Goal: Contribute content: Add original content to the website for others to see

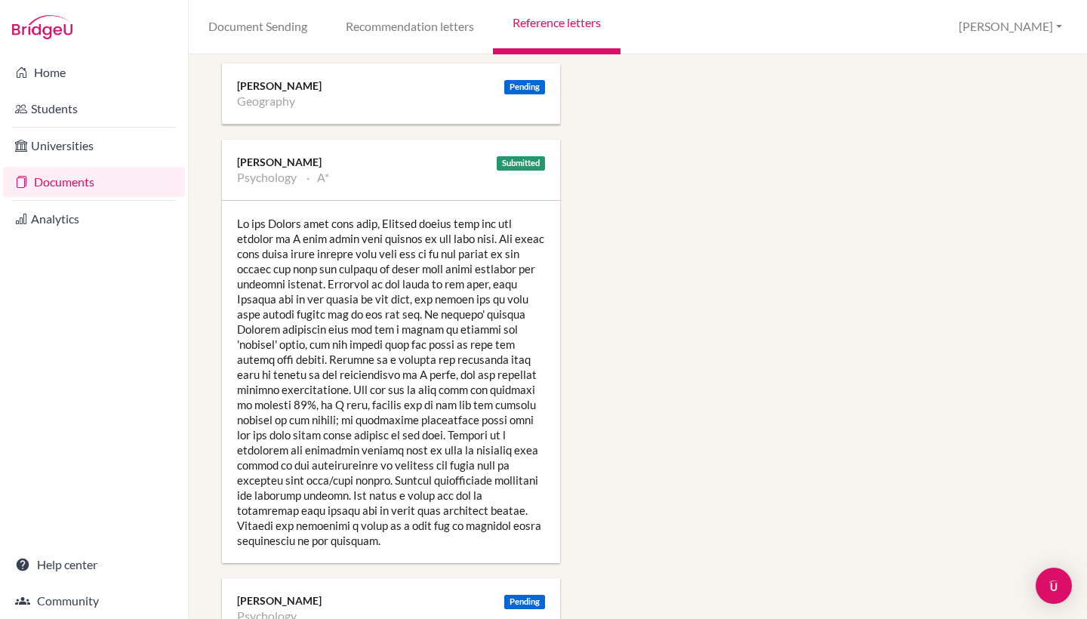
scroll to position [2356, 0]
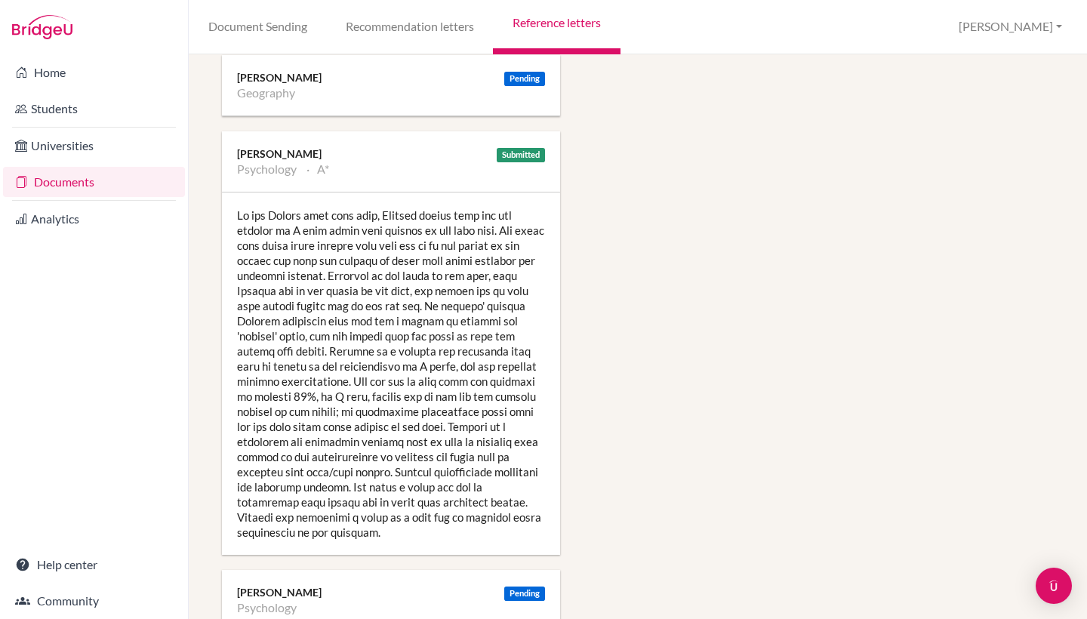
click at [374, 519] on div at bounding box center [391, 373] width 338 height 362
click at [543, 26] on link "Reference letters" at bounding box center [556, 27] width 127 height 54
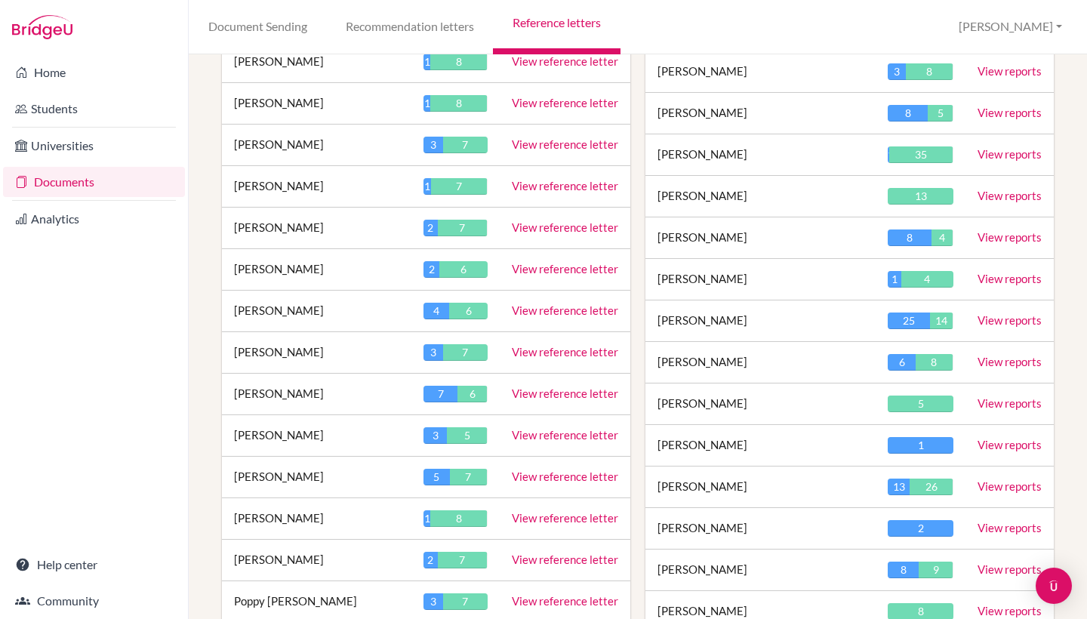
scroll to position [2523, 0]
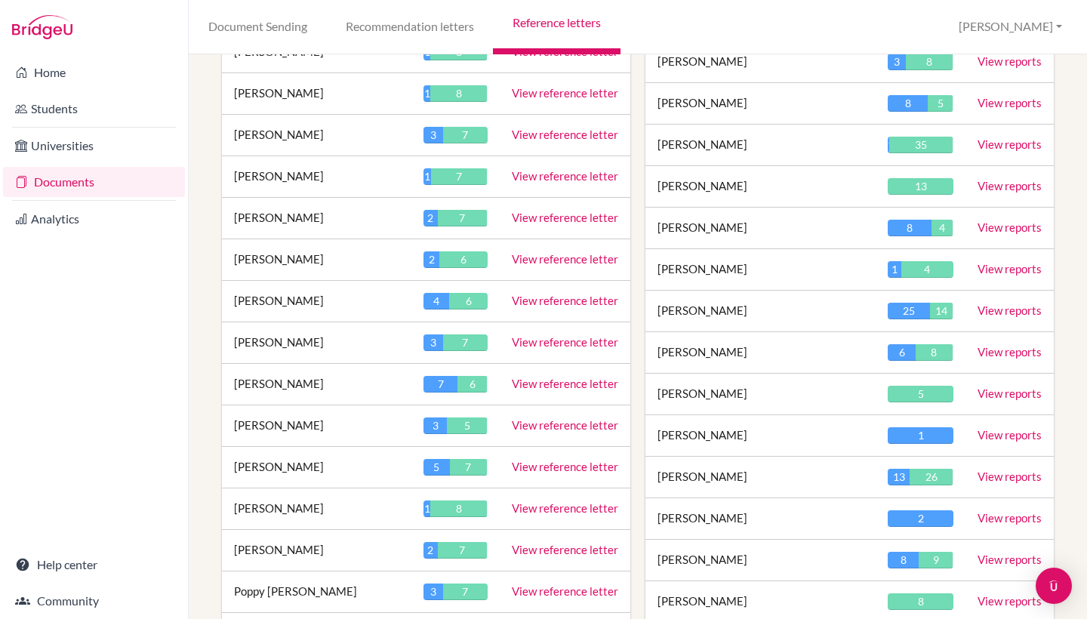
click at [528, 335] on link "View reference letter" at bounding box center [565, 342] width 106 height 14
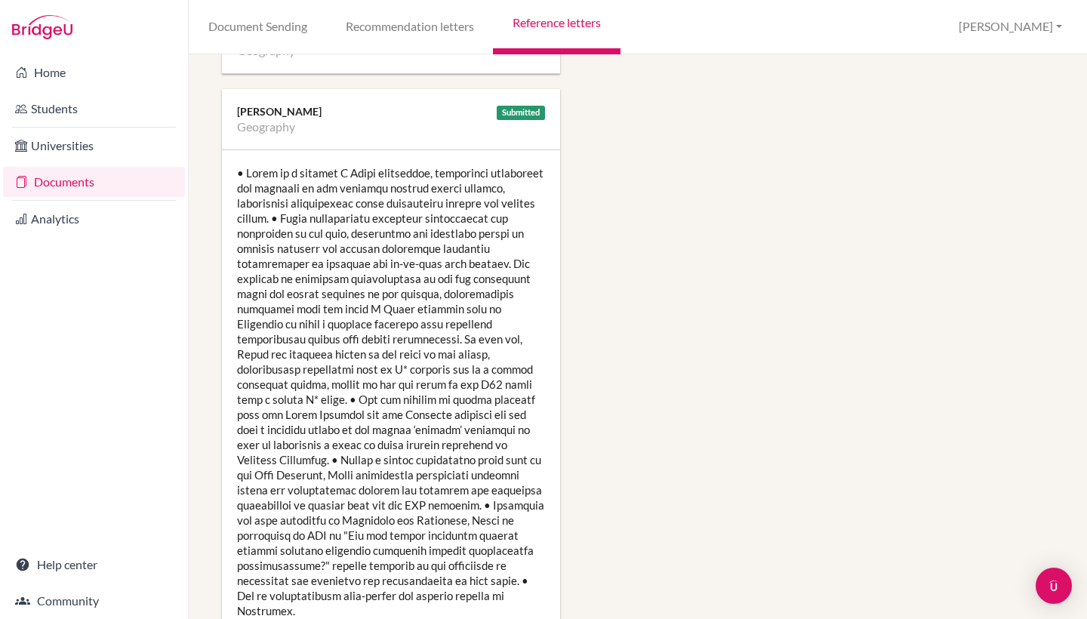
scroll to position [2165, 1]
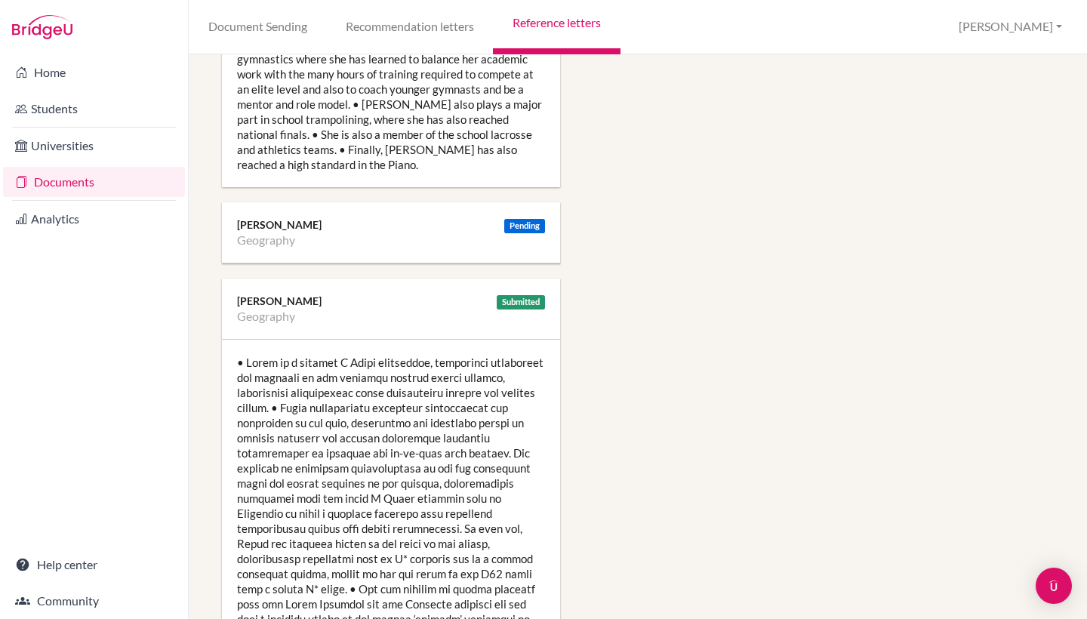
click at [359, 410] on div at bounding box center [391, 581] width 338 height 483
click at [411, 386] on div at bounding box center [391, 581] width 338 height 483
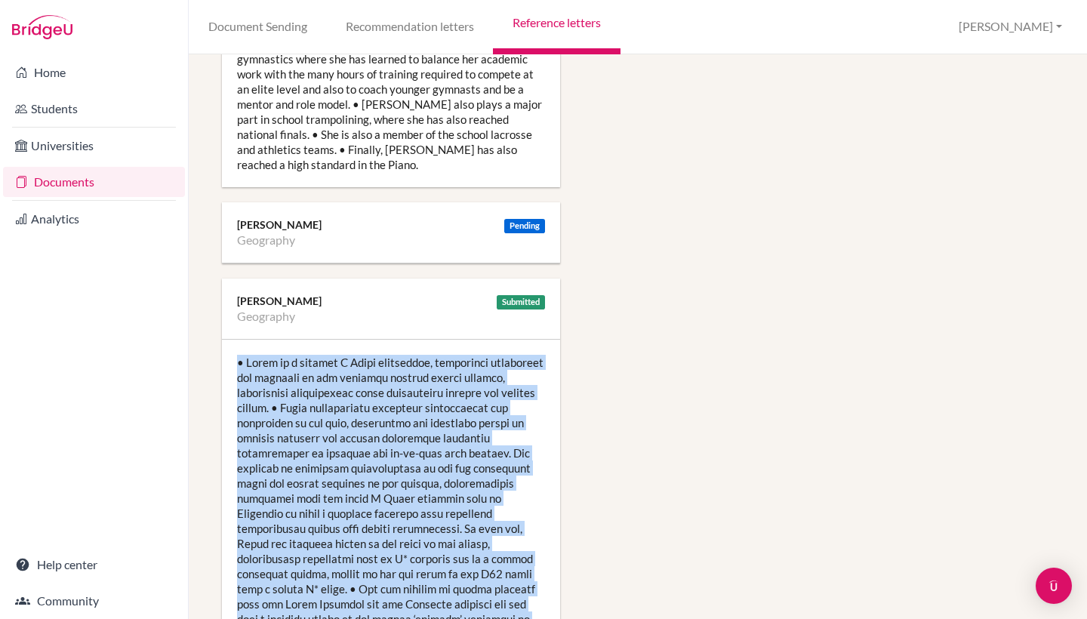
click at [411, 386] on div at bounding box center [391, 581] width 338 height 483
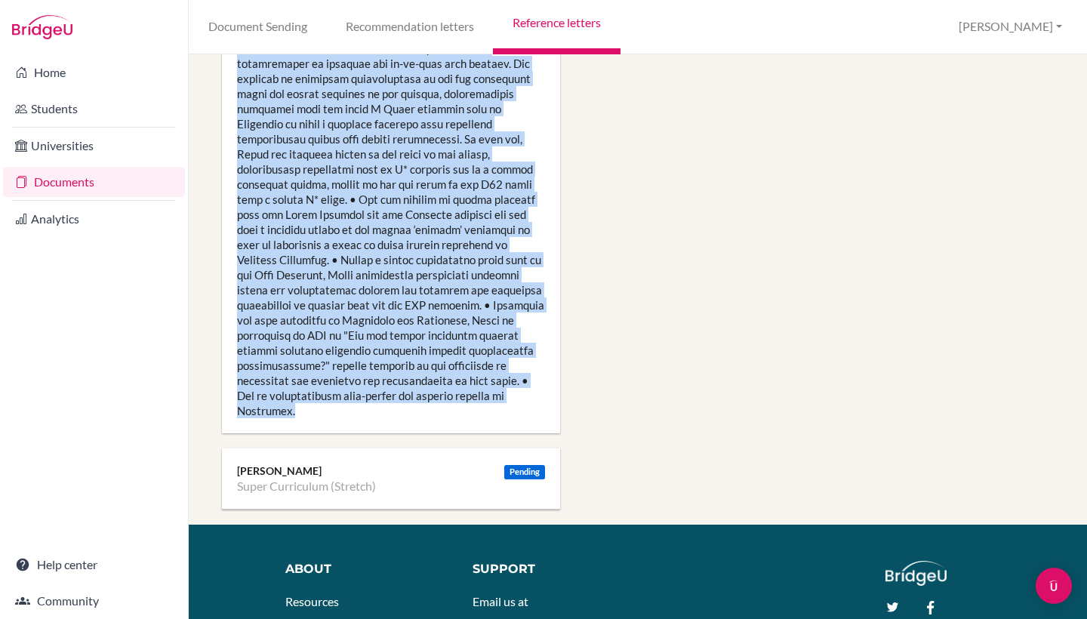
scroll to position [2559, 0]
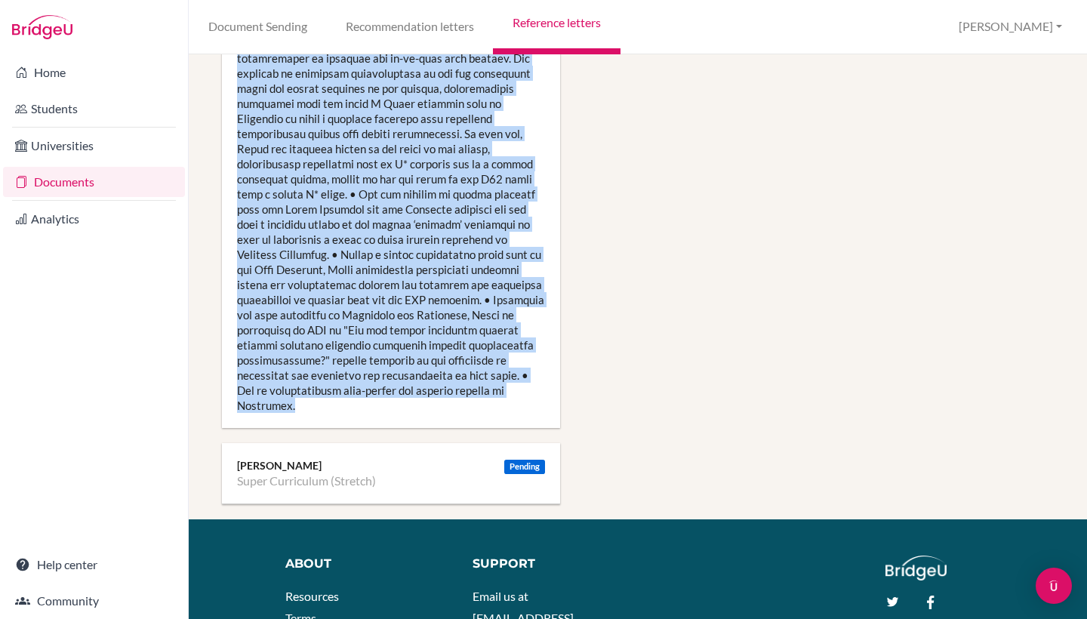
click at [411, 386] on div at bounding box center [391, 186] width 338 height 483
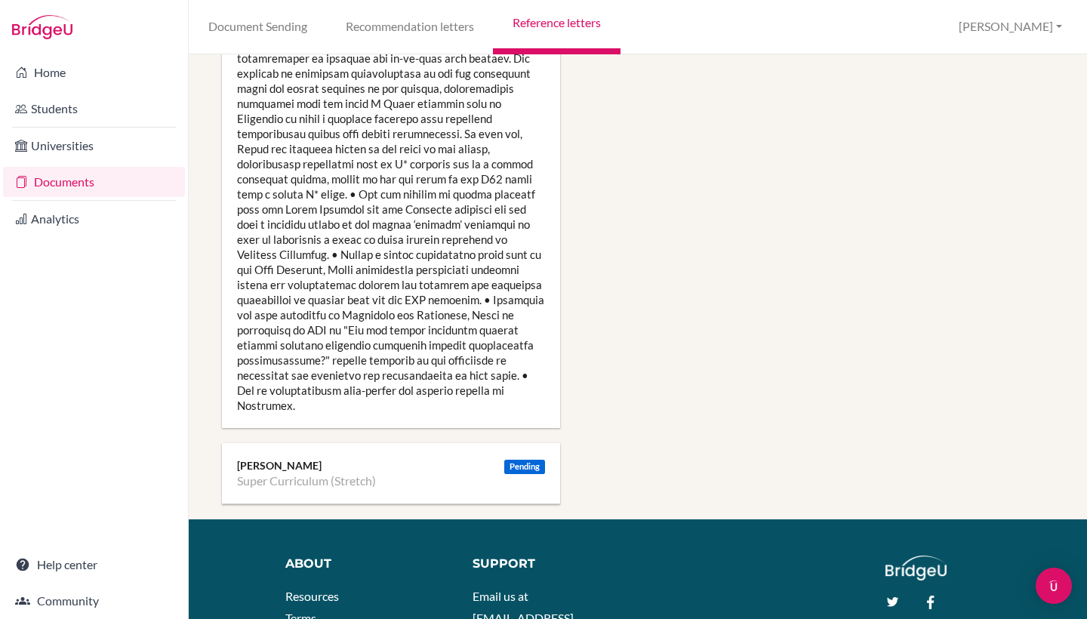
click at [353, 383] on div at bounding box center [391, 186] width 338 height 483
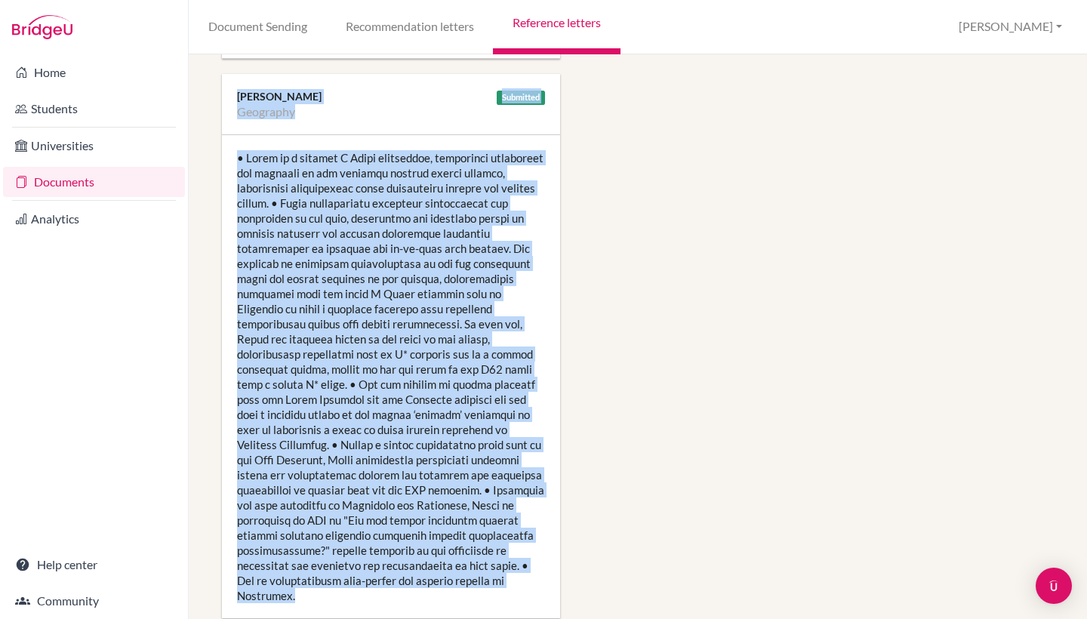
scroll to position [2364, 0]
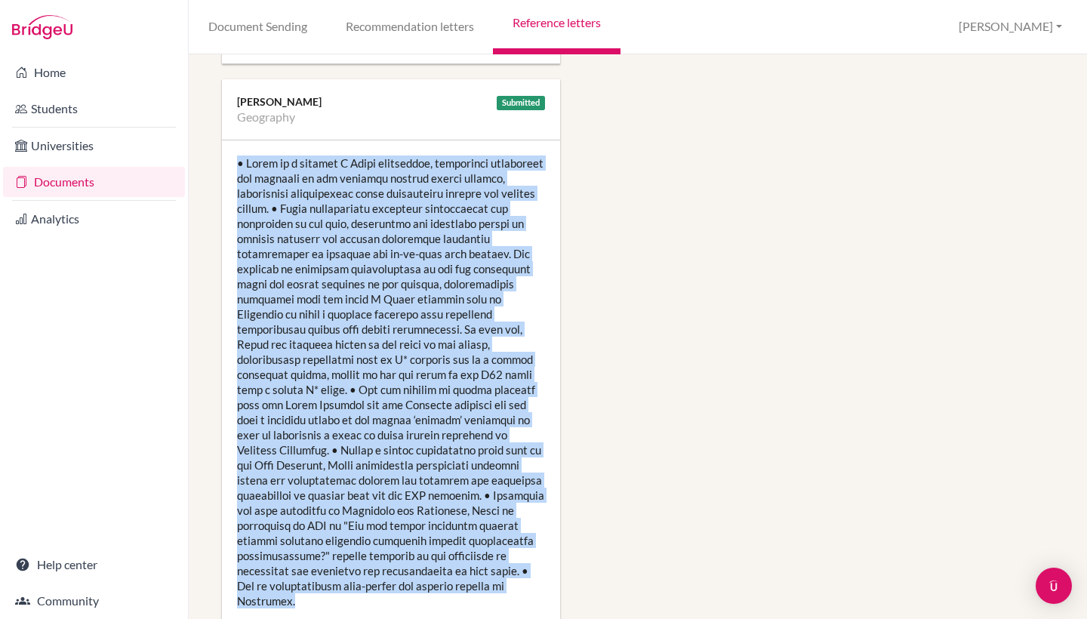
drag, startPoint x: 347, startPoint y: 377, endPoint x: 237, endPoint y: 147, distance: 255.2
click at [237, 147] on div at bounding box center [391, 381] width 338 height 483
copy div "• Naomi is a natural A Level geographer, displaying enthusiasm and interest in …"
click at [382, 388] on div at bounding box center [391, 381] width 338 height 483
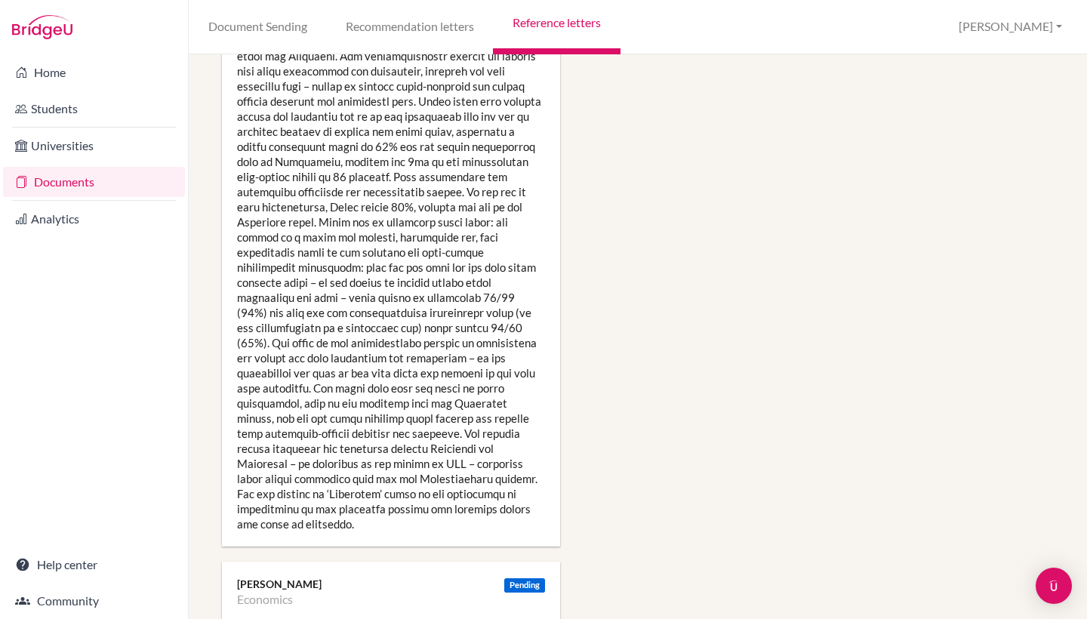
scroll to position [1037, 0]
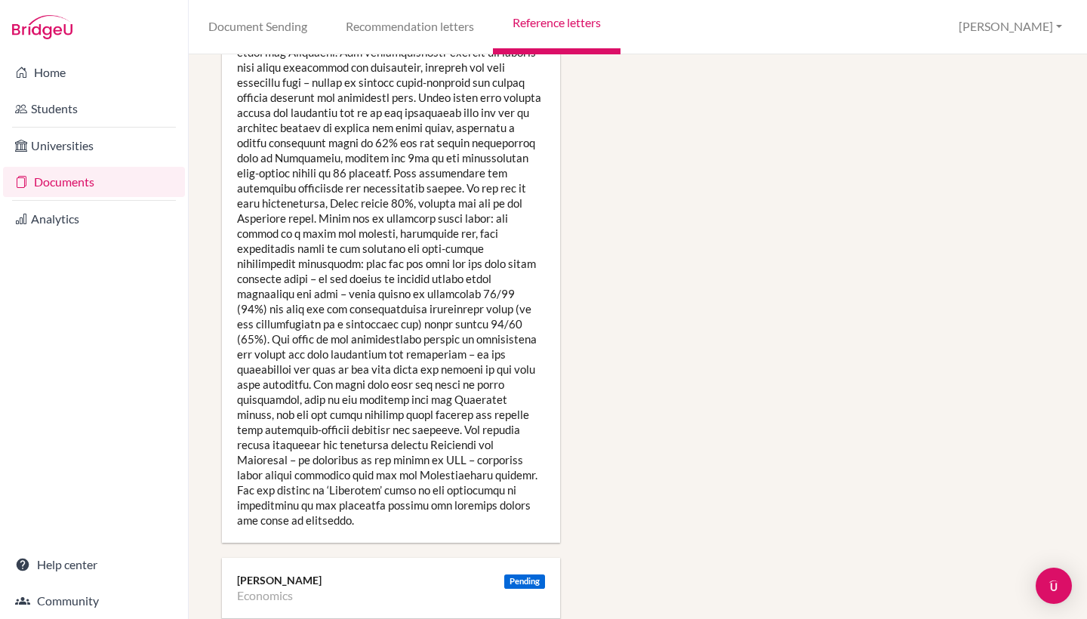
click at [357, 224] on div at bounding box center [391, 278] width 338 height 528
click at [352, 235] on div at bounding box center [391, 278] width 338 height 528
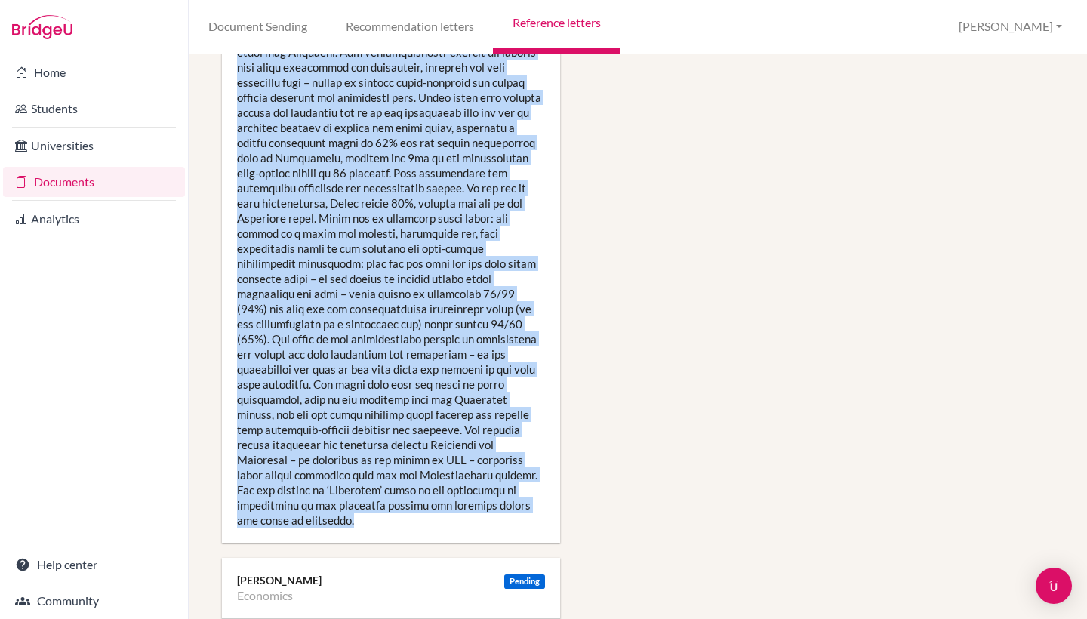
click at [352, 235] on div at bounding box center [391, 278] width 338 height 528
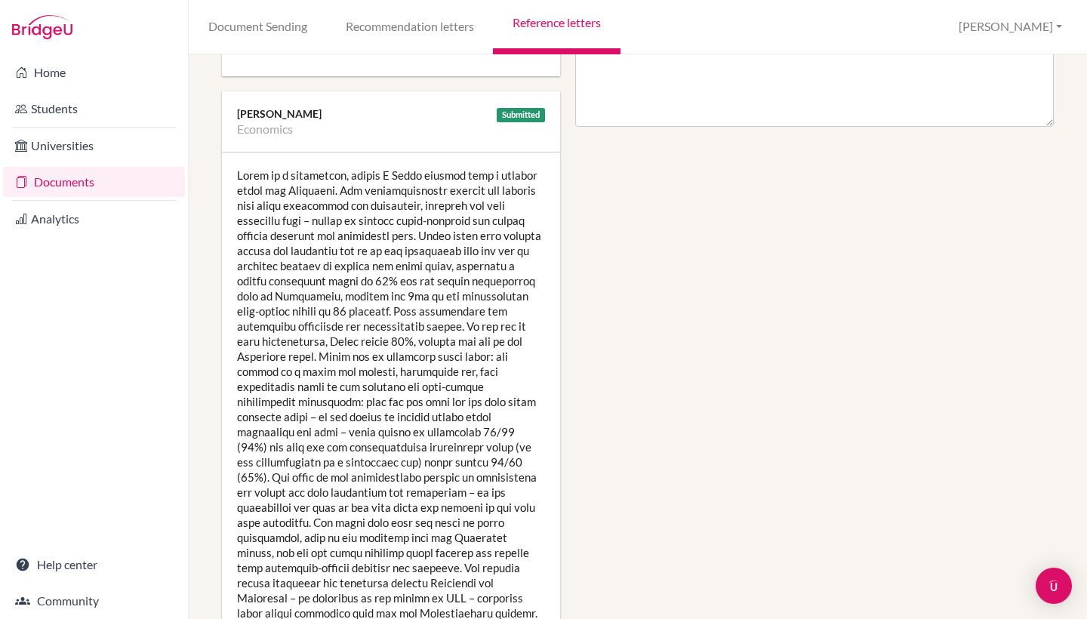
scroll to position [897, 0]
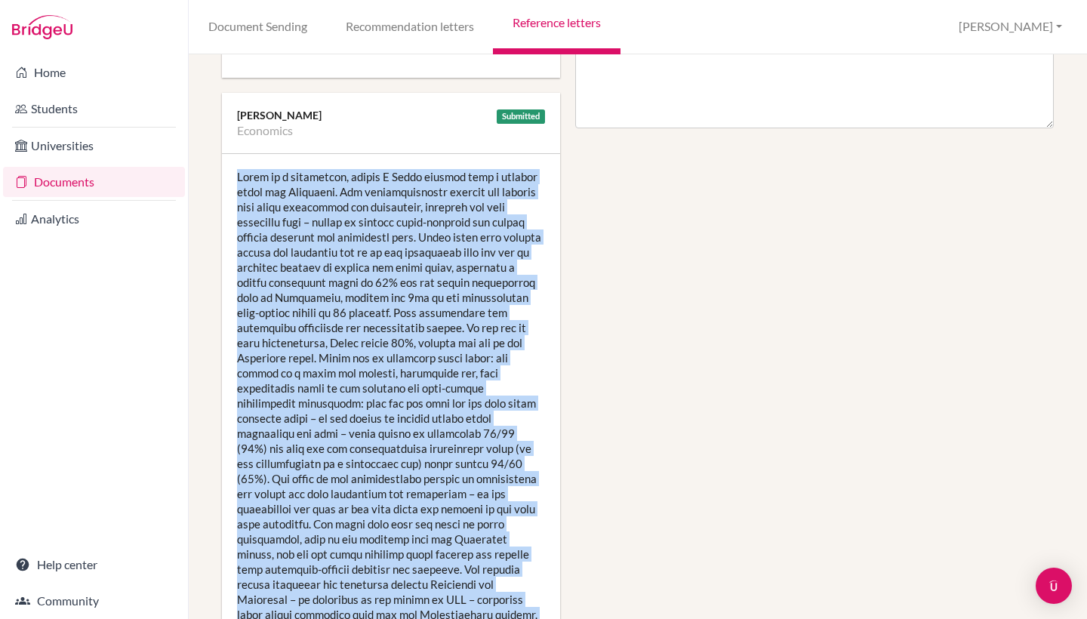
drag, startPoint x: 340, startPoint y: 520, endPoint x: 238, endPoint y: 186, distance: 349.0
click at [238, 186] on div at bounding box center [391, 418] width 338 height 528
copy div "Naomi is a delightful, gifted A Level student with a natural flair for Economic…"
click at [426, 348] on div at bounding box center [391, 418] width 338 height 528
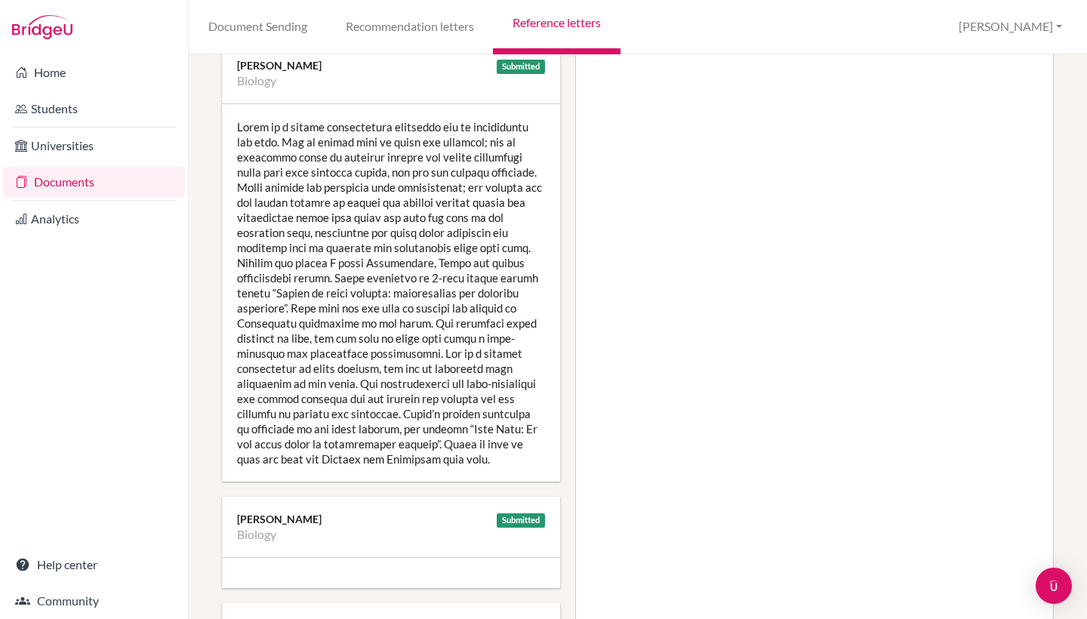
scroll to position [384, 2]
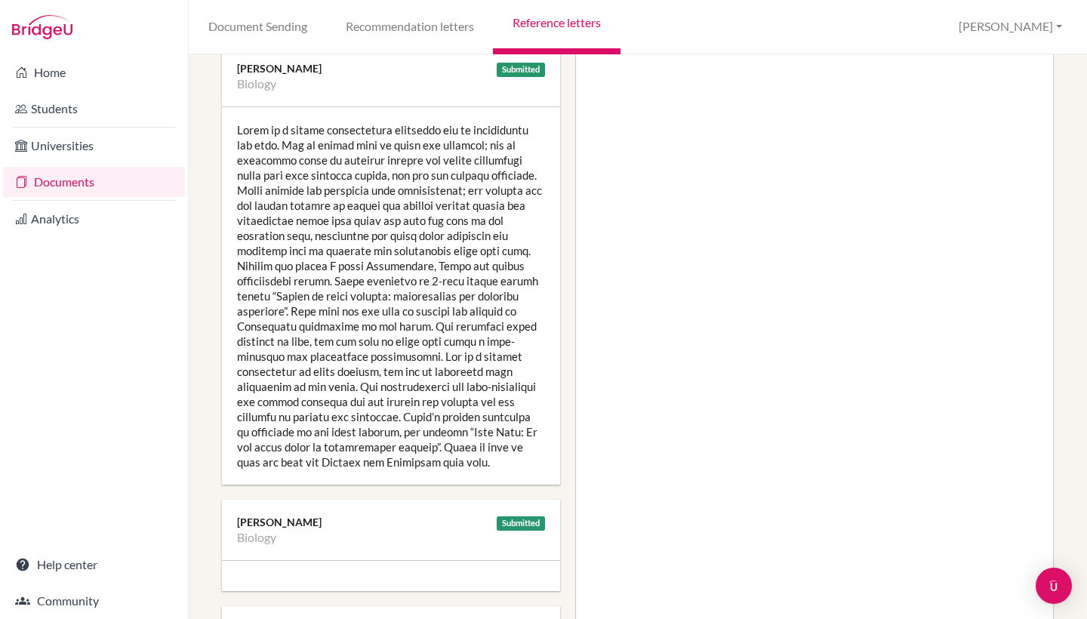
click at [420, 348] on div at bounding box center [391, 295] width 338 height 377
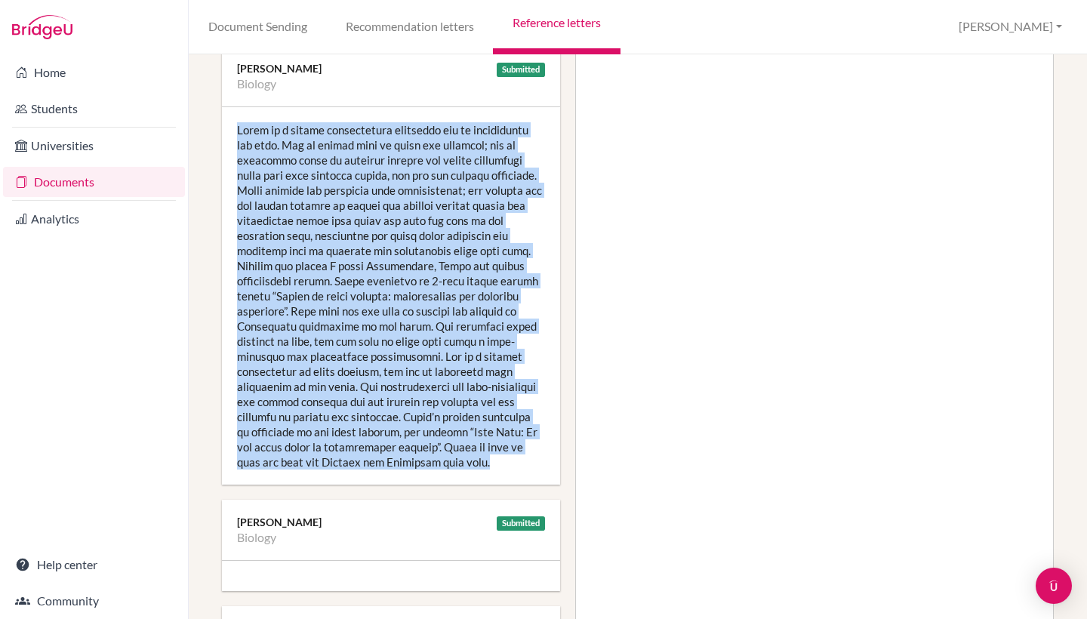
drag, startPoint x: 263, startPoint y: 472, endPoint x: 242, endPoint y: 116, distance: 356.9
click at [242, 116] on div at bounding box center [391, 295] width 338 height 377
copy div "Naomi is a highly enthusiastic biologist who is hardworking and able. She is al…"
click at [400, 389] on div at bounding box center [391, 295] width 338 height 377
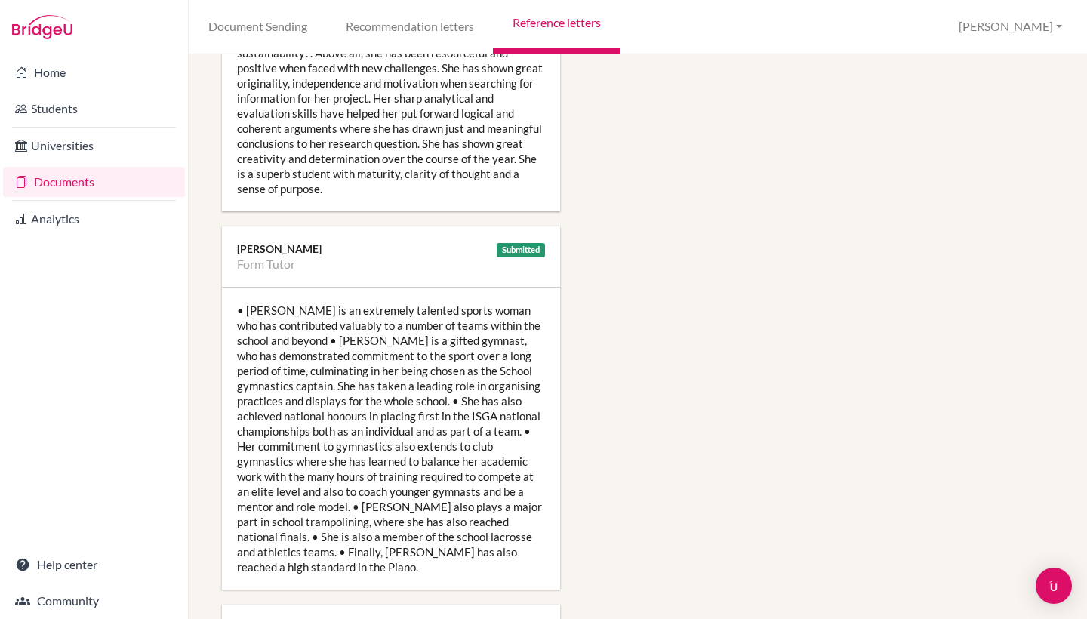
scroll to position [1764, 2]
click at [359, 383] on div "• Naomi is an extremely talented sports woman who has contributed valuably to a…" at bounding box center [391, 437] width 338 height 302
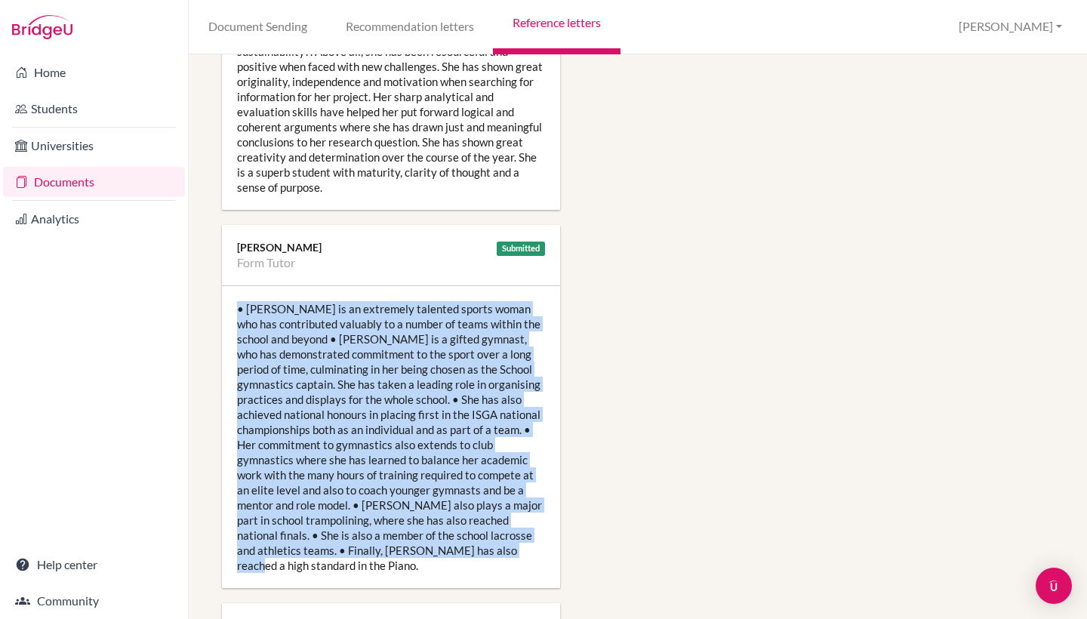
drag, startPoint x: 351, startPoint y: 549, endPoint x: 229, endPoint y: 293, distance: 283.2
click at [229, 293] on div "• Naomi is an extremely talented sports woman who has contributed valuably to a…" at bounding box center [391, 437] width 338 height 302
copy div "• Naomi is an extremely talented sports woman who has contributed valuably to a…"
click at [417, 296] on div "• Naomi is an extremely talented sports woman who has contributed valuably to a…" at bounding box center [391, 437] width 338 height 302
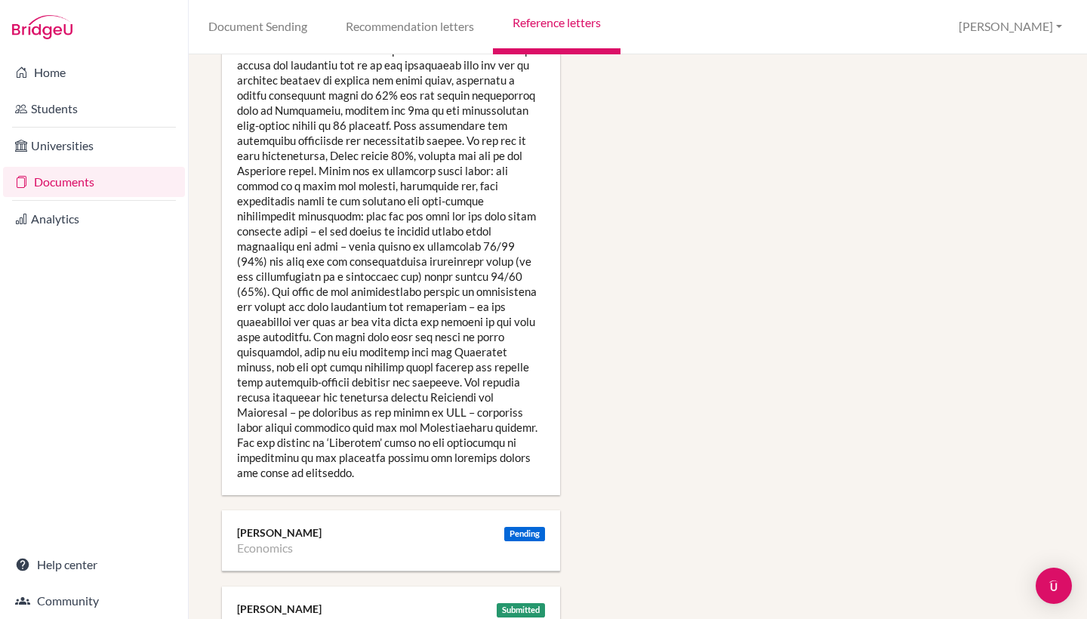
scroll to position [1088, 3]
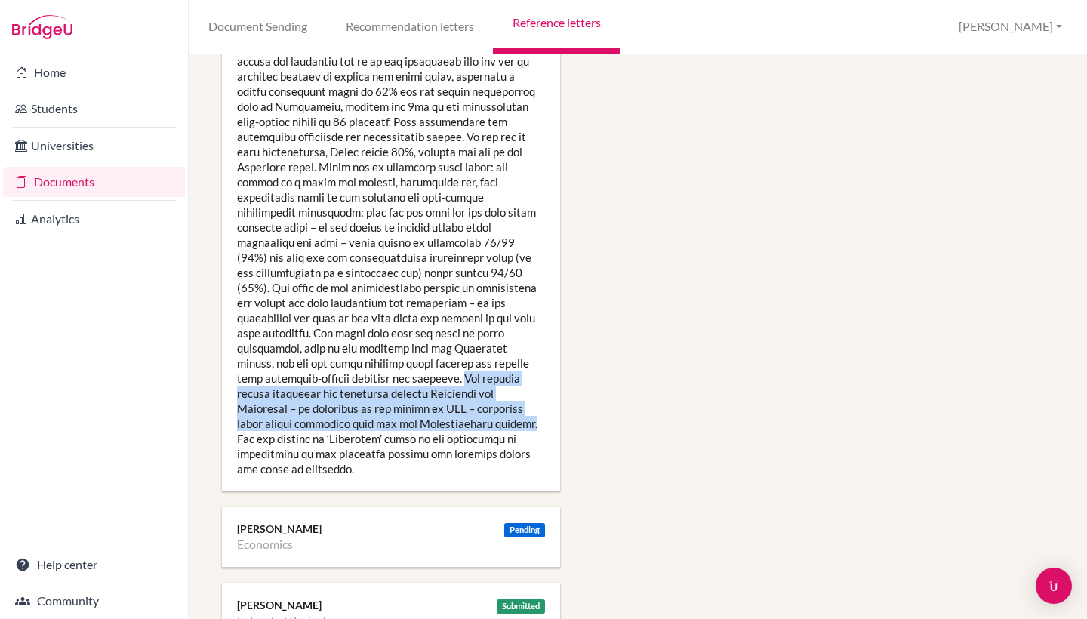
drag, startPoint x: 521, startPoint y: 377, endPoint x: 533, endPoint y: 423, distance: 46.9
click at [533, 423] on div at bounding box center [391, 227] width 338 height 528
copy div "She clearly enjoys exploring the interface between Geography and Economics – as…"
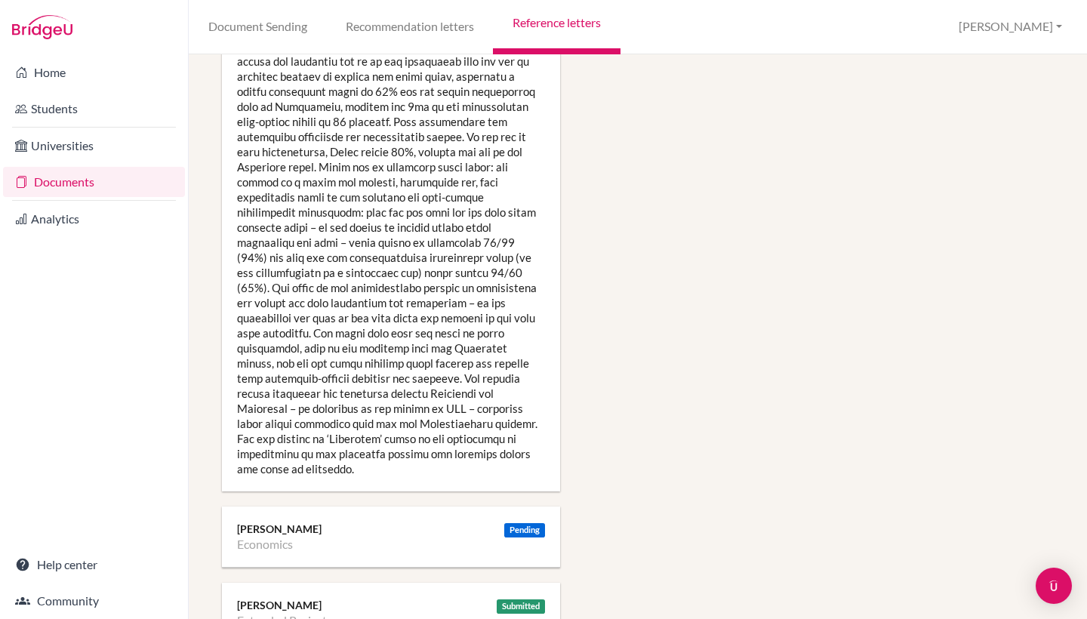
click at [613, 271] on div "Manage report writers Predicted Grades Subject Biology Economics Extended Proje…" at bounding box center [637, 487] width 847 height 3006
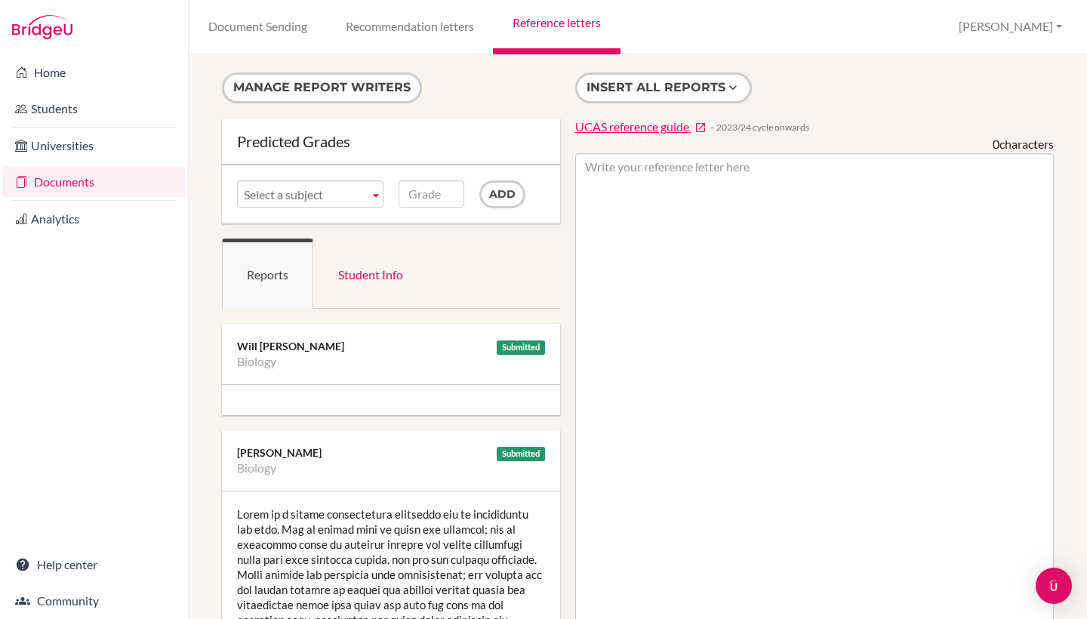
scroll to position [0, 3]
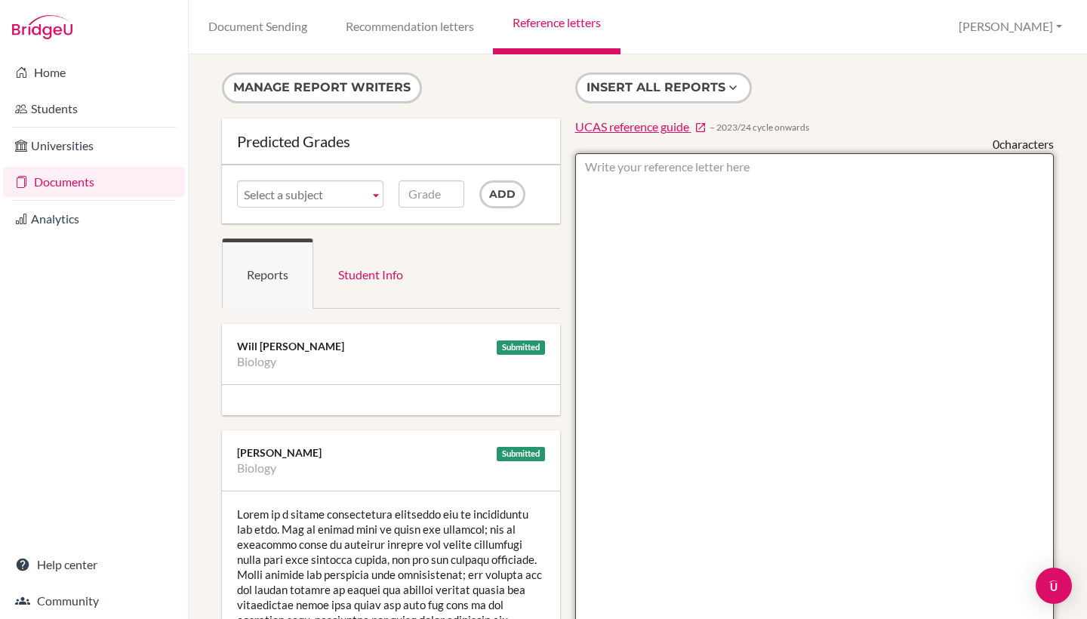
click at [639, 214] on textarea at bounding box center [814, 589] width 479 height 872
paste textarea "Naomi is a student who relishes in the links her A Level studies provide; so mu…"
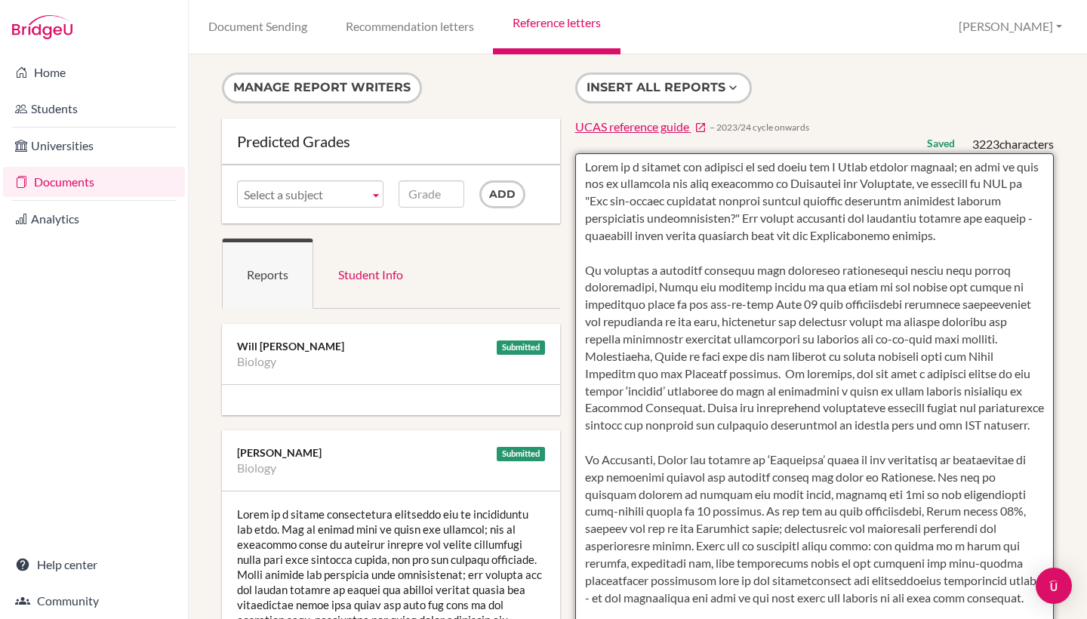
click at [583, 263] on textarea at bounding box center [814, 589] width 479 height 872
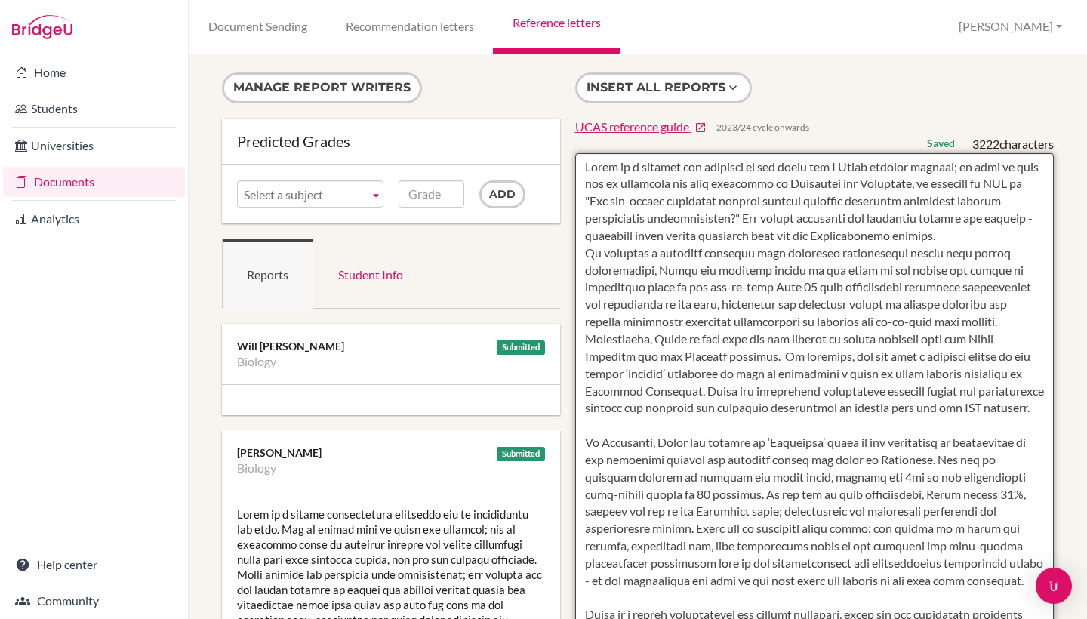
click at [582, 442] on textarea at bounding box center [814, 589] width 479 height 872
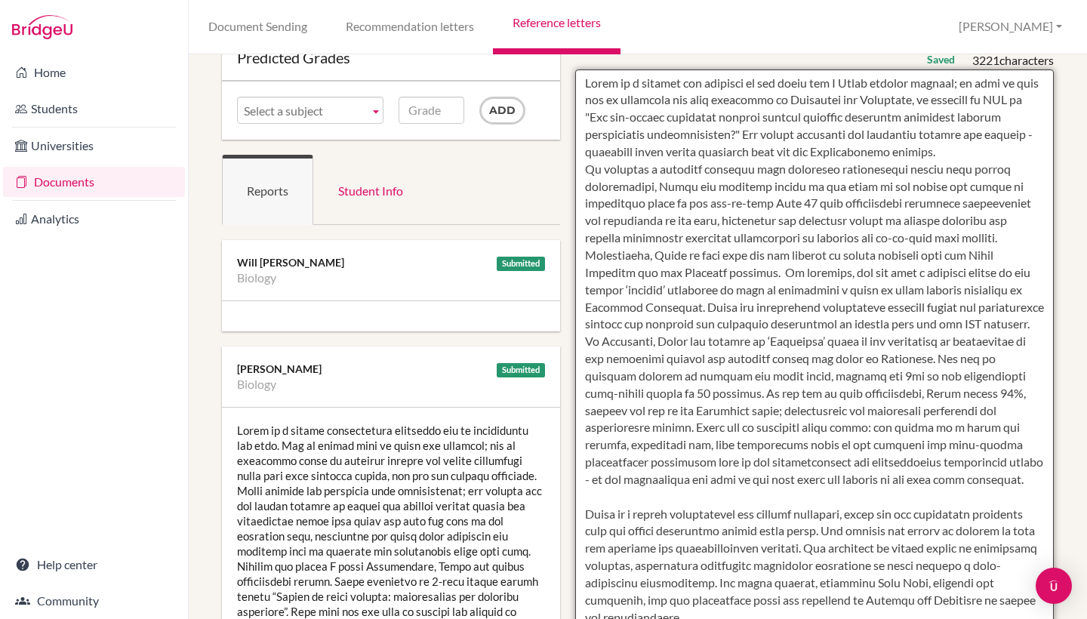
scroll to position [112, 3]
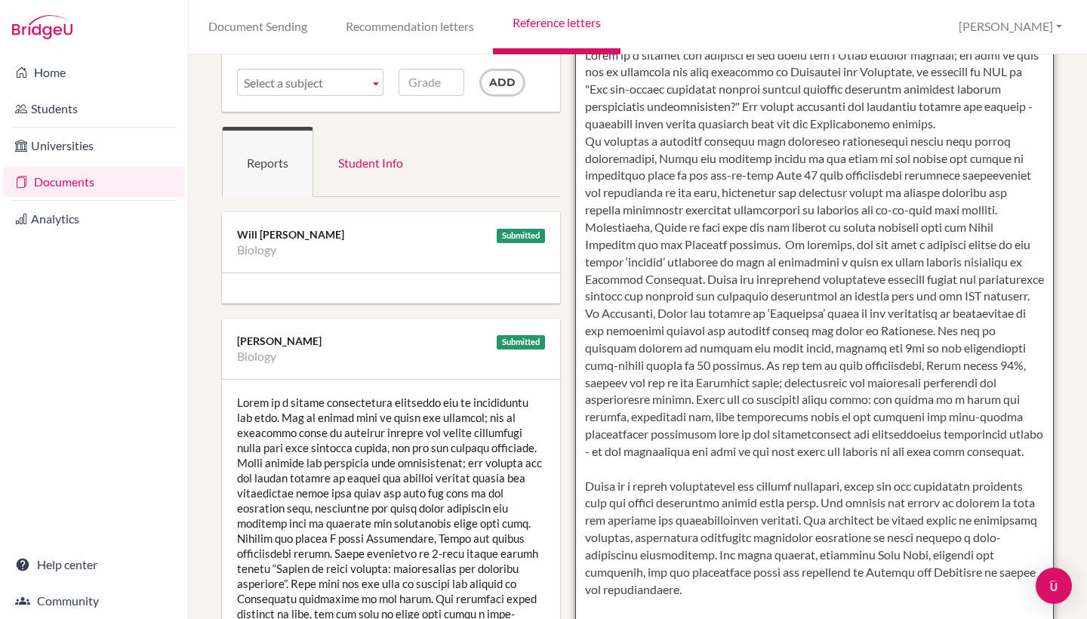
click at [580, 485] on textarea at bounding box center [814, 478] width 479 height 872
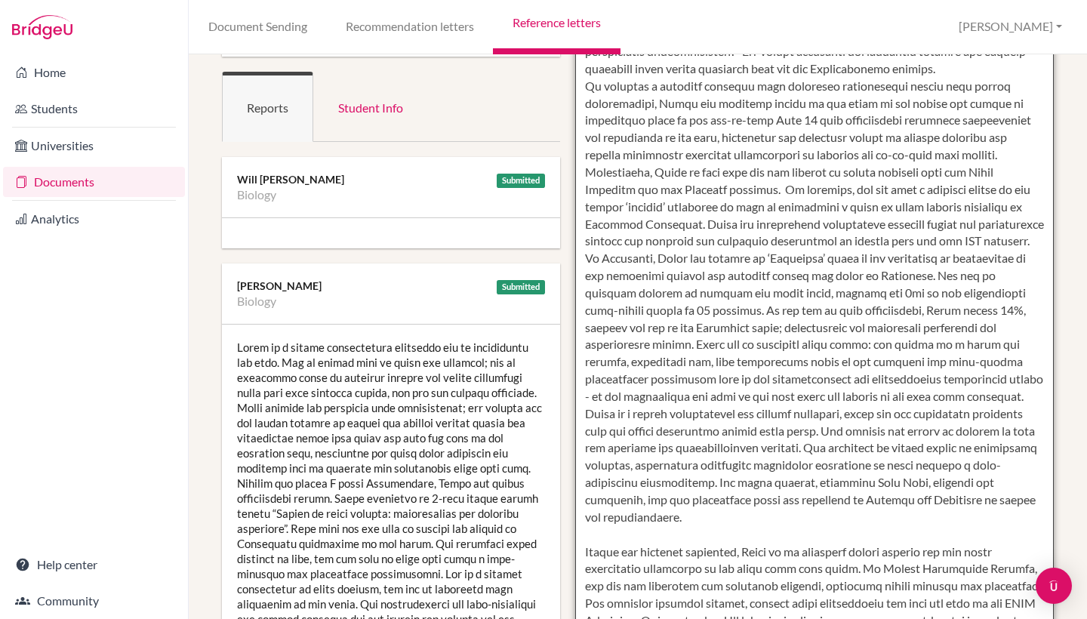
scroll to position [211, 3]
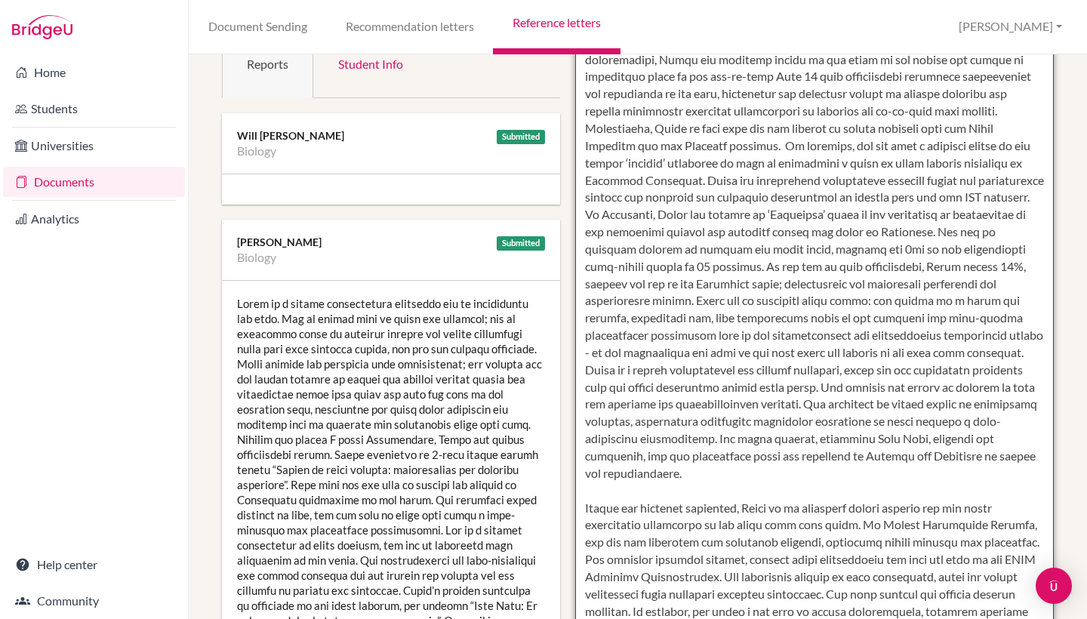
click at [580, 504] on textarea at bounding box center [814, 379] width 479 height 872
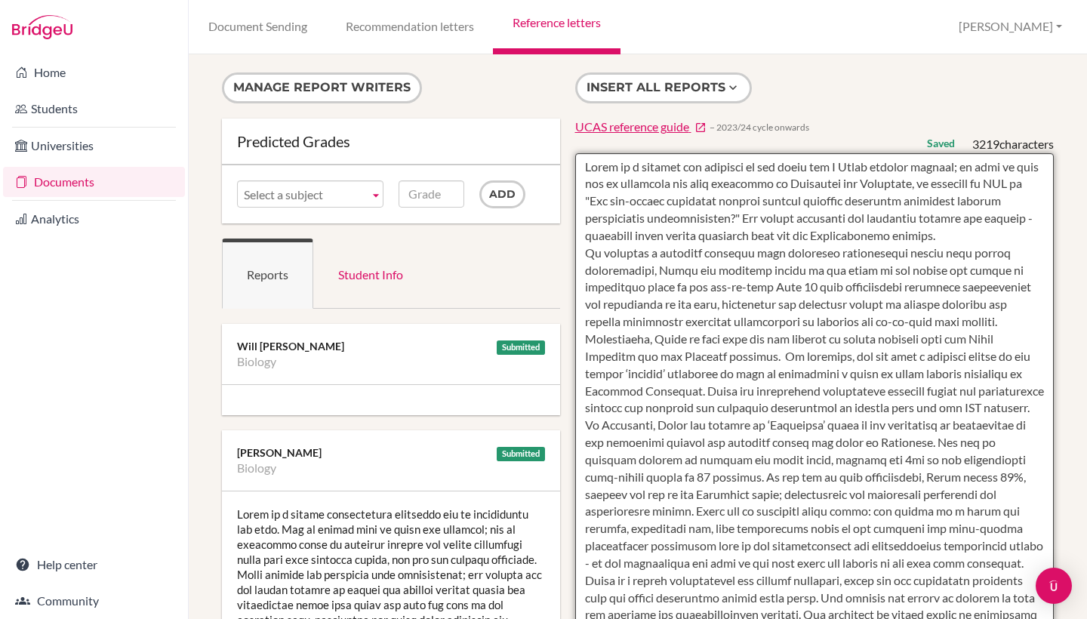
scroll to position [0, 3]
drag, startPoint x: 741, startPoint y: 214, endPoint x: 960, endPoint y: 232, distance: 219.6
click at [960, 232] on textarea at bounding box center [814, 589] width 479 height 872
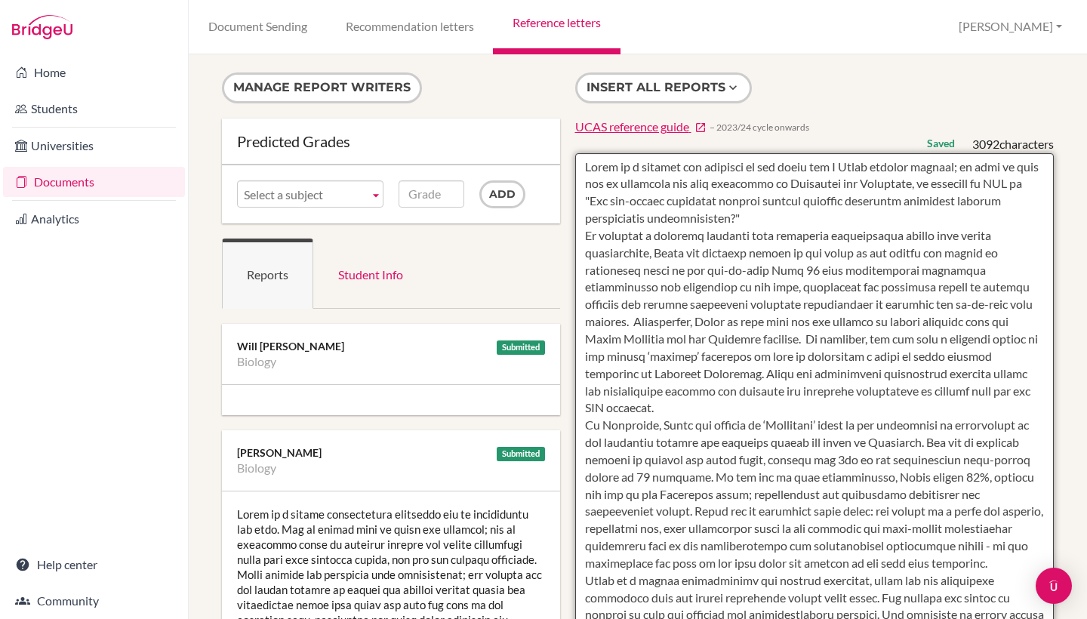
click at [980, 244] on textarea at bounding box center [814, 589] width 479 height 872
click at [916, 199] on textarea at bounding box center [814, 589] width 479 height 872
click at [852, 304] on textarea at bounding box center [814, 589] width 479 height 872
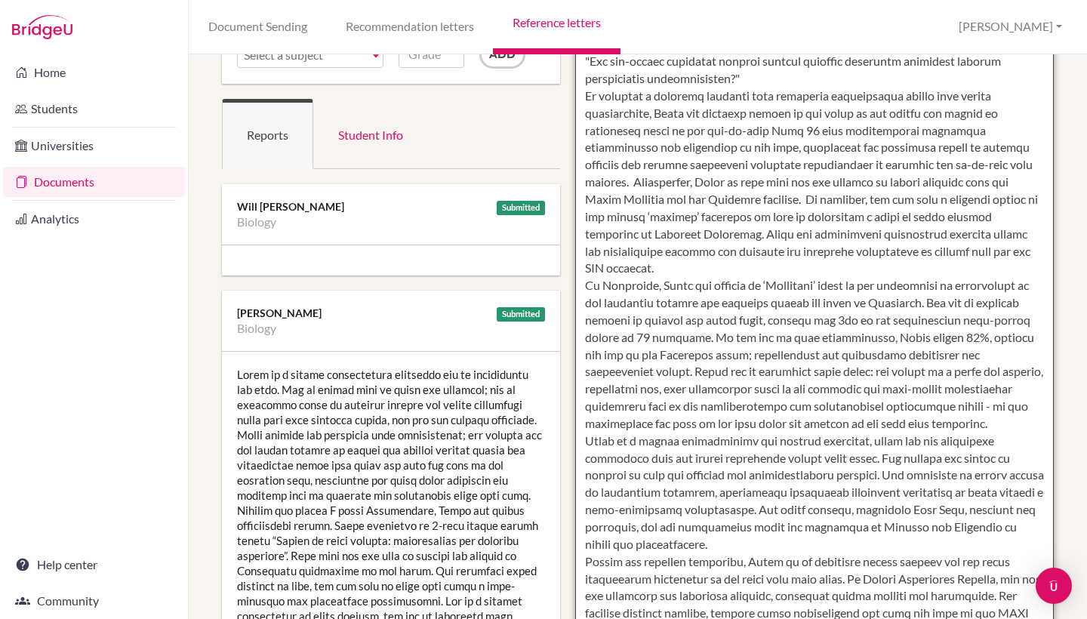
scroll to position [143, 5]
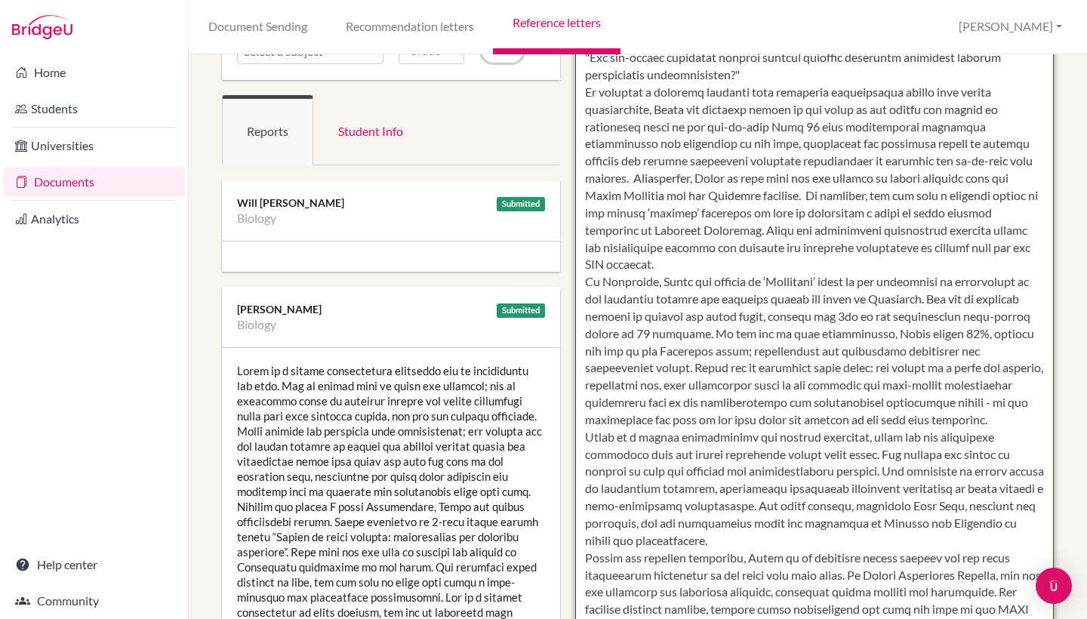
click at [829, 306] on textarea at bounding box center [814, 446] width 479 height 872
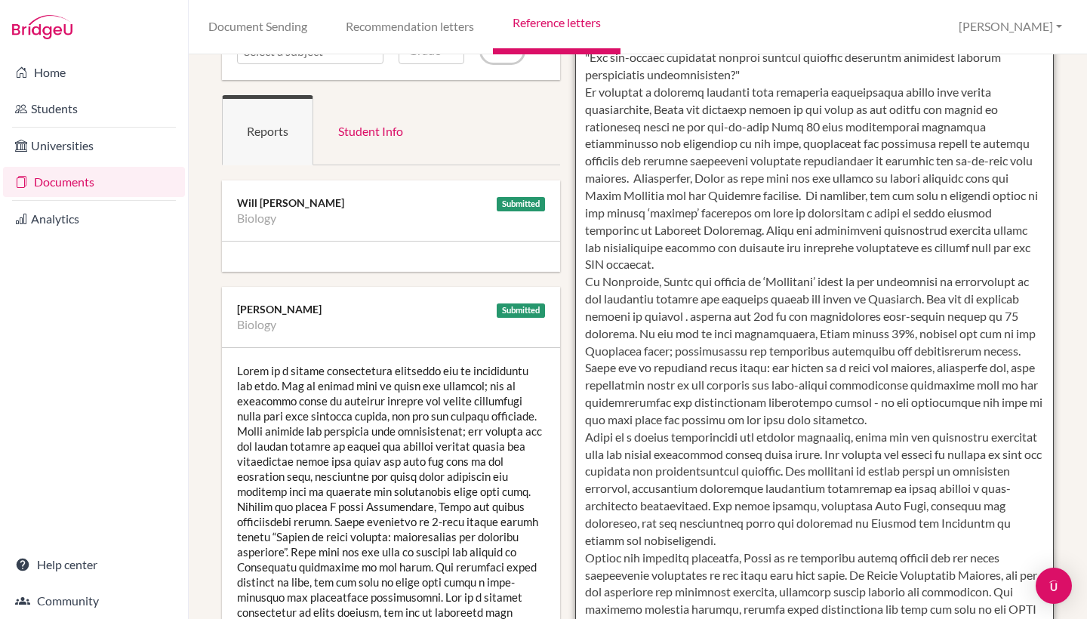
drag, startPoint x: 756, startPoint y: 304, endPoint x: 660, endPoint y: 319, distance: 96.9
click at [660, 319] on textarea at bounding box center [814, 446] width 479 height 872
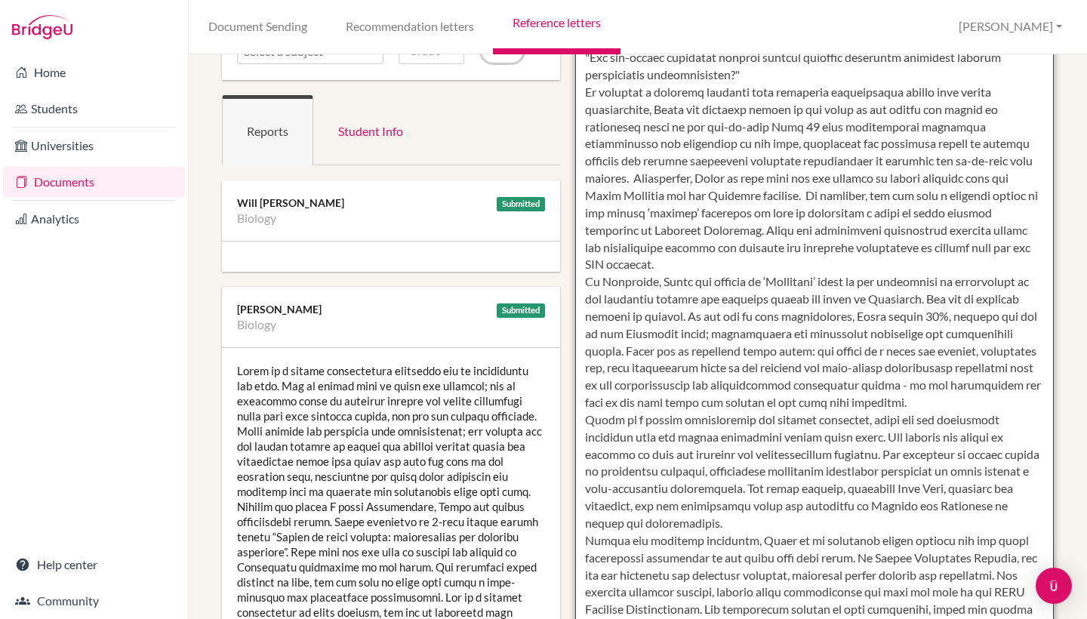
click at [860, 334] on textarea at bounding box center [814, 446] width 479 height 872
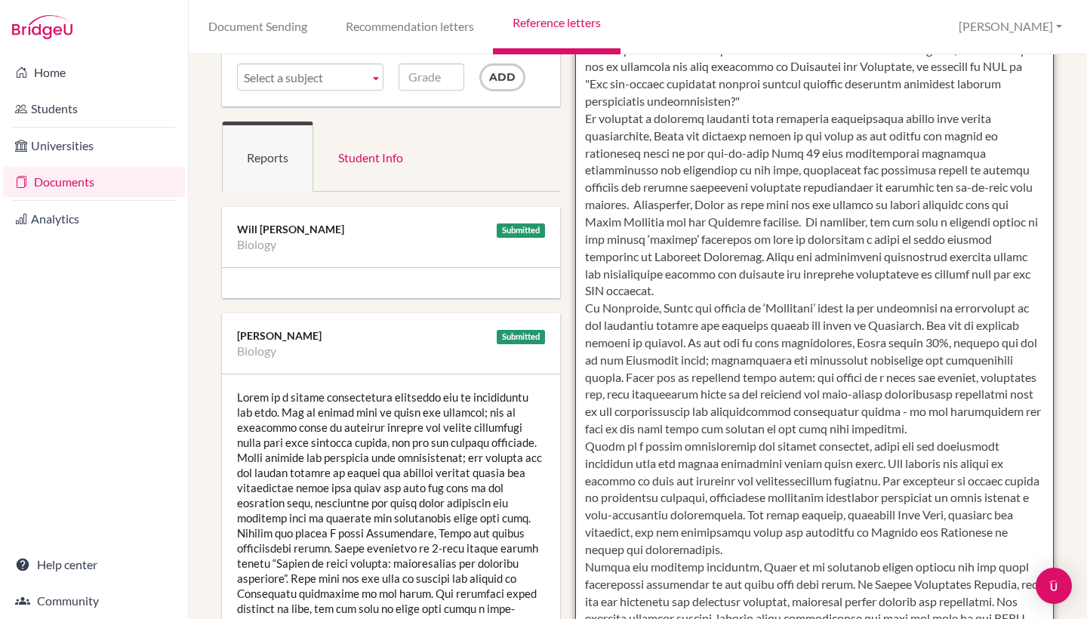
scroll to position [125, 5]
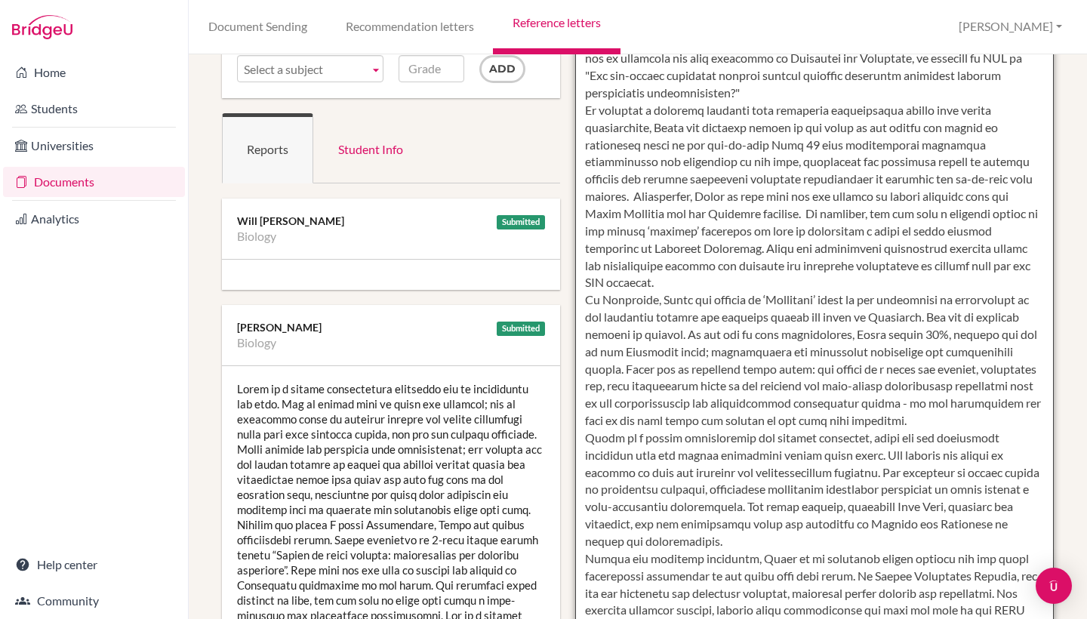
drag, startPoint x: 1001, startPoint y: 392, endPoint x: 802, endPoint y: 405, distance: 198.9
click at [802, 405] on textarea at bounding box center [814, 464] width 479 height 872
click at [732, 410] on textarea at bounding box center [814, 464] width 479 height 872
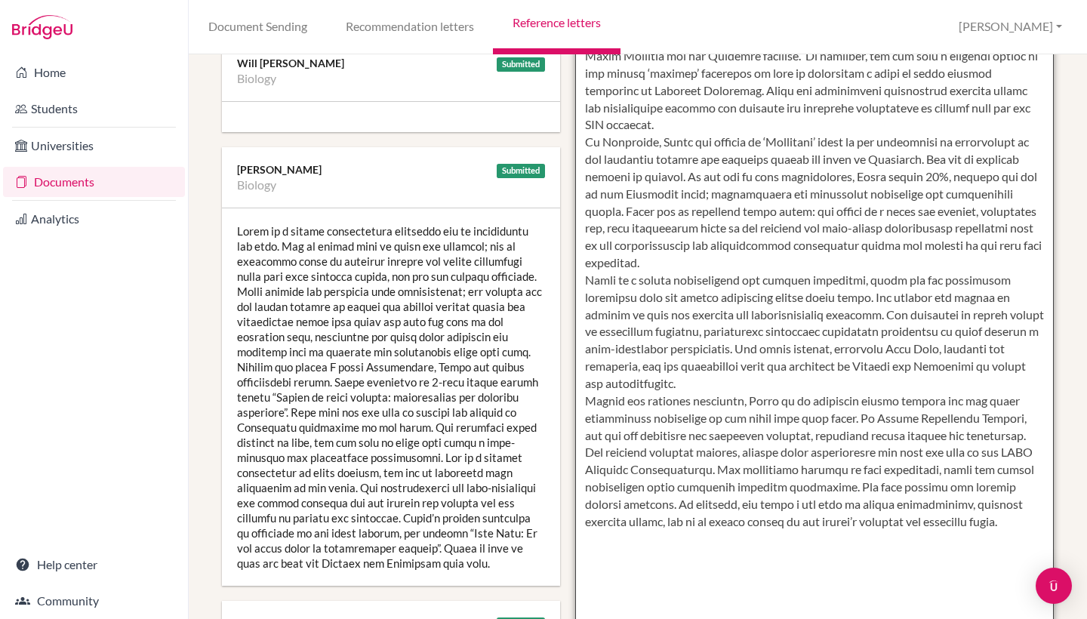
scroll to position [311, 5]
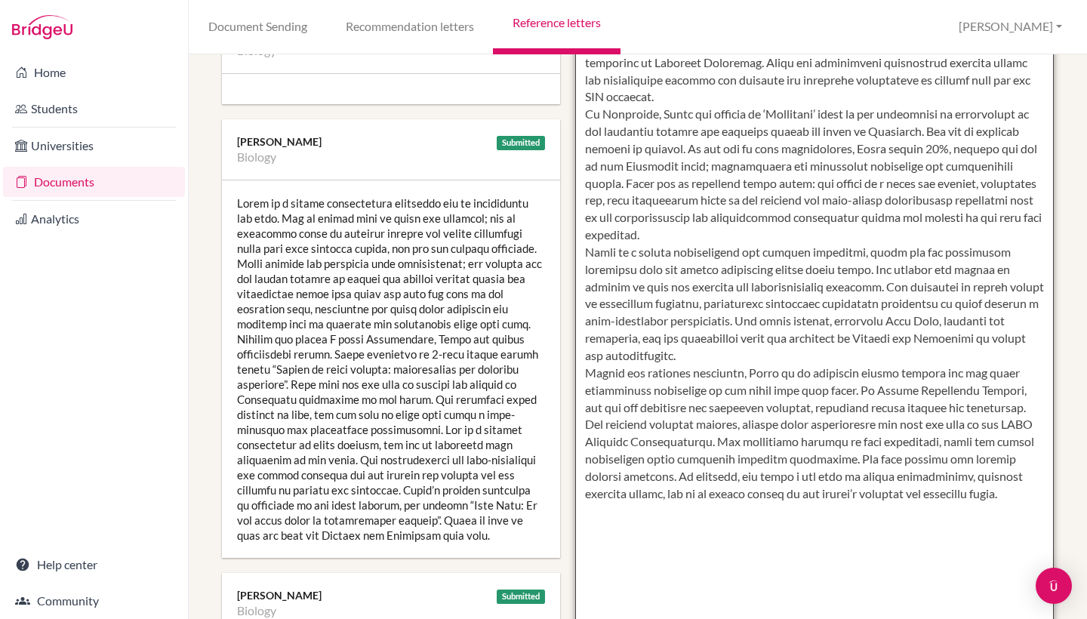
drag, startPoint x: 579, startPoint y: 165, endPoint x: 983, endPoint y: 463, distance: 501.5
click at [983, 463] on textarea at bounding box center [814, 278] width 479 height 872
type textarea "Naomi is a student who relishes in the links her A Level studies provide; so mu…"
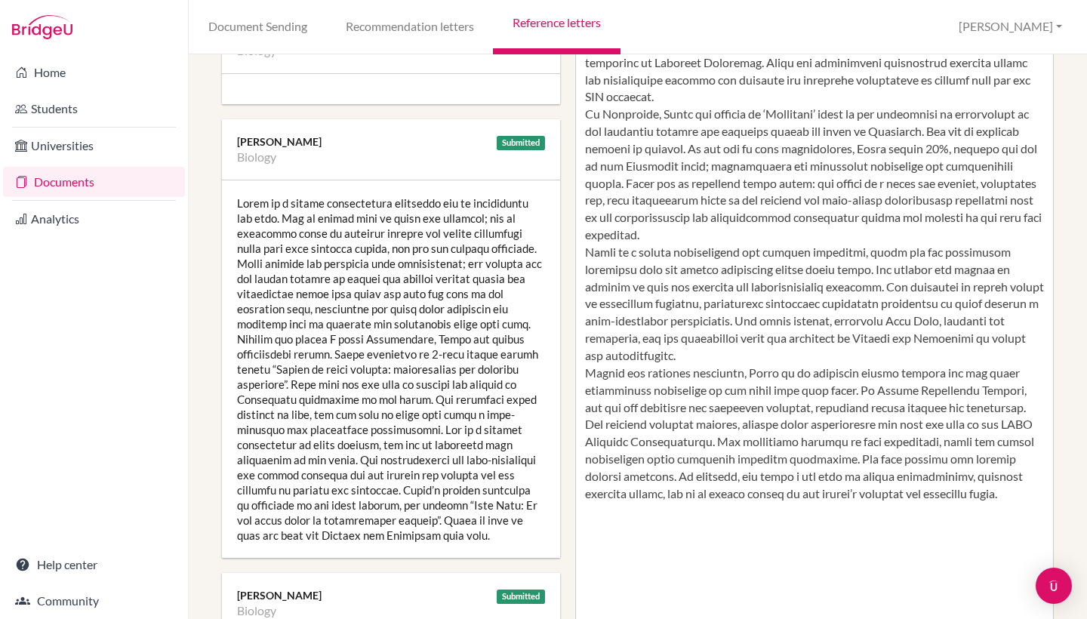
click at [337, 340] on div at bounding box center [391, 368] width 338 height 377
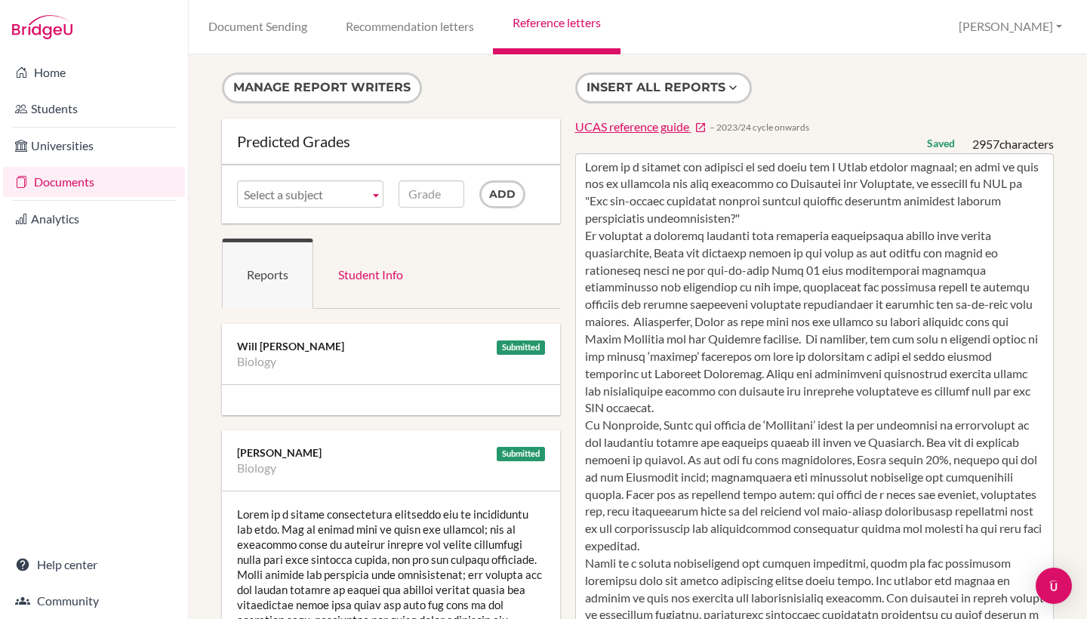
scroll to position [0, 5]
click at [558, 16] on link "Reference letters" at bounding box center [556, 27] width 127 height 54
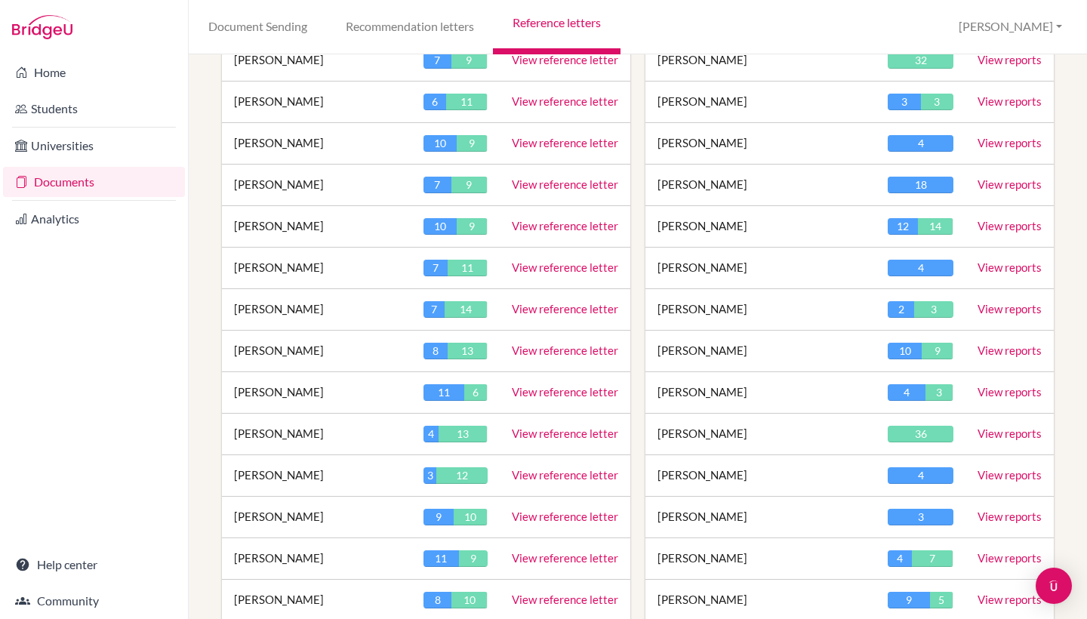
scroll to position [711, 0]
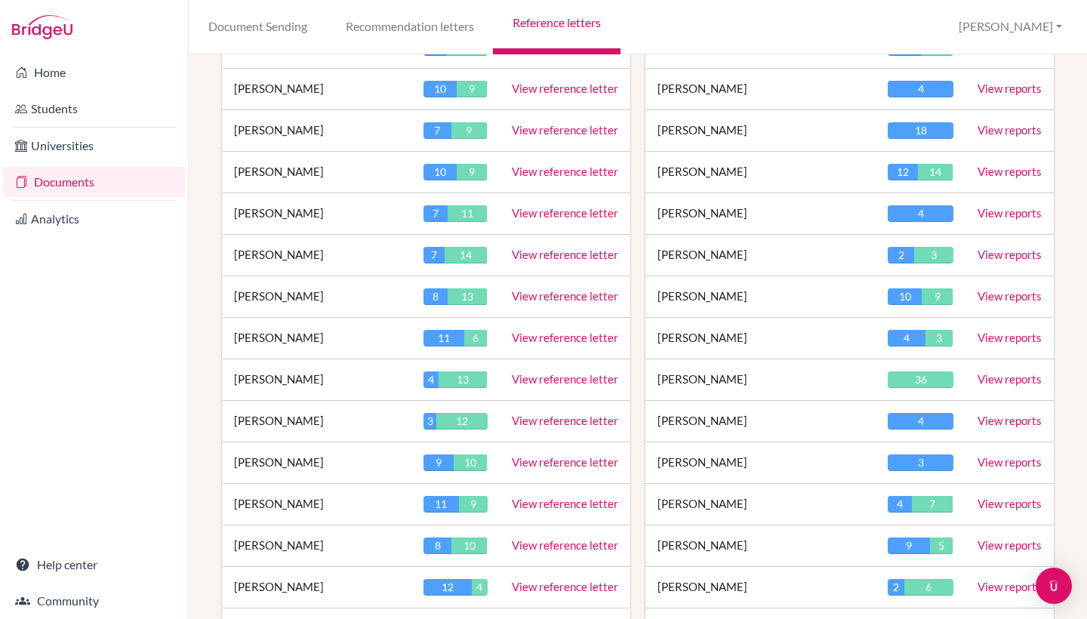
click at [528, 502] on link "View reference letter" at bounding box center [565, 504] width 106 height 14
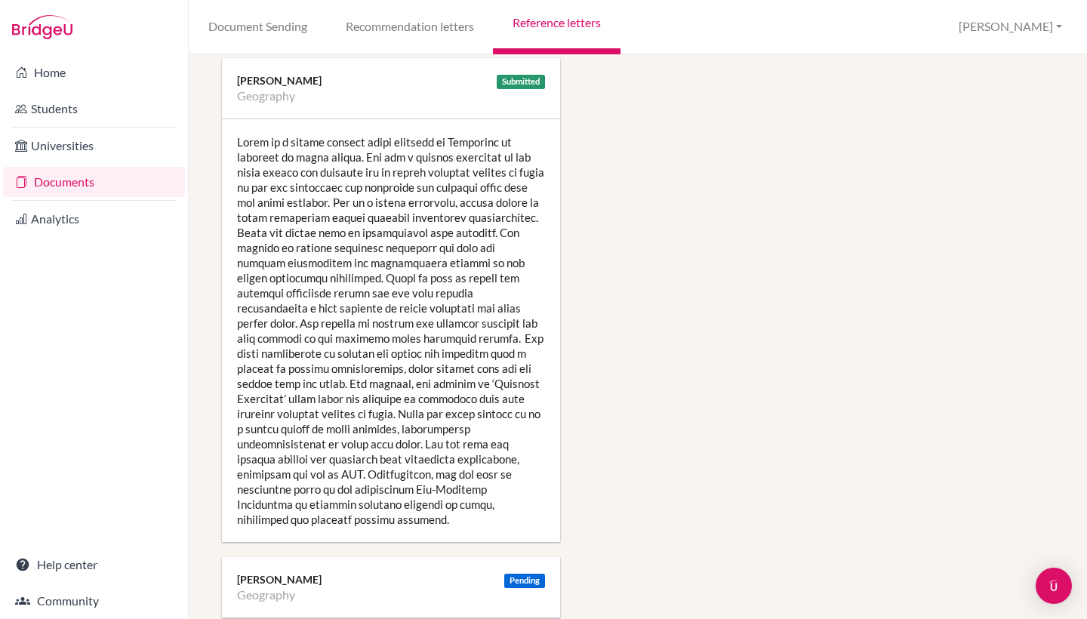
scroll to position [2347, 0]
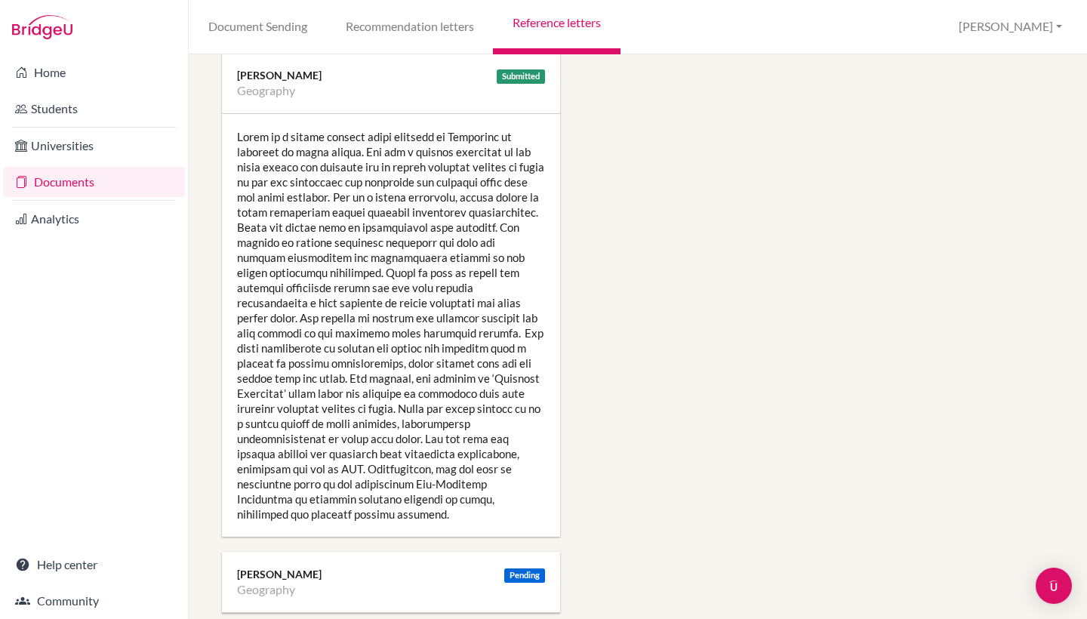
drag, startPoint x: 286, startPoint y: 499, endPoint x: 239, endPoint y: 126, distance: 375.9
click at [239, 126] on div at bounding box center [391, 325] width 338 height 423
copy div "Lorem ip d sitame consect adipi elitsedd ei Temporinc ut laboreet do magna aliq…"
click at [446, 221] on div at bounding box center [391, 325] width 338 height 423
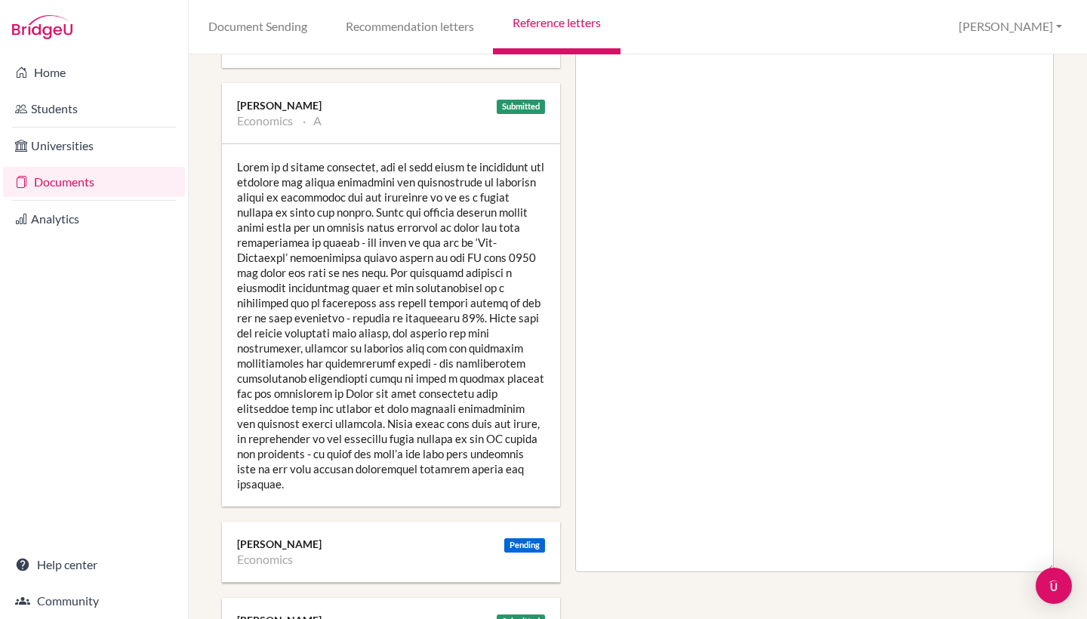
scroll to position [451, 0]
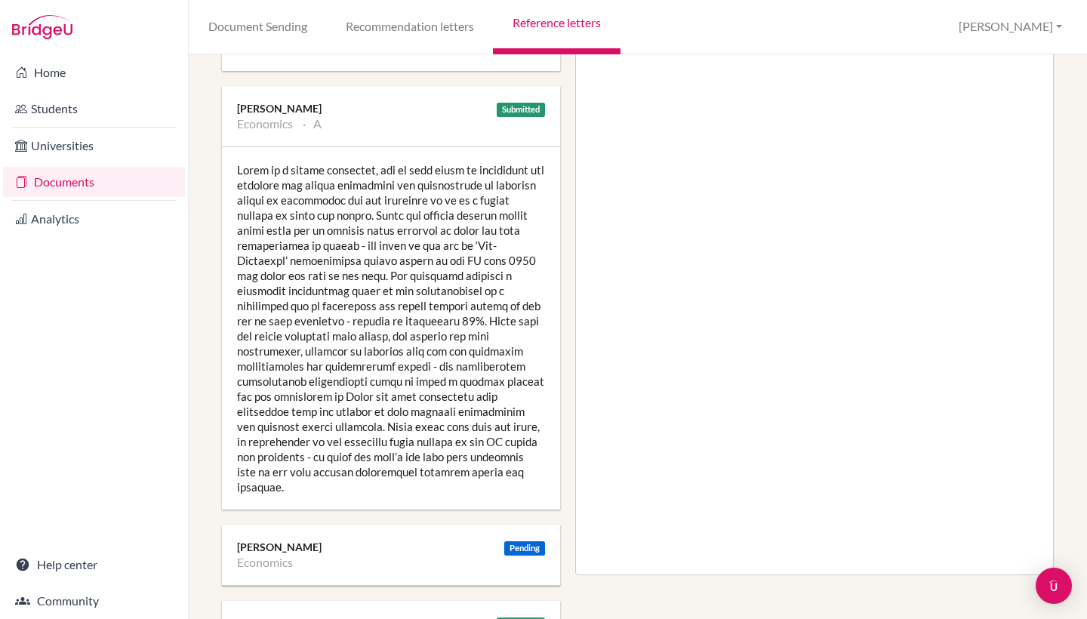
click at [408, 239] on div at bounding box center [391, 328] width 338 height 362
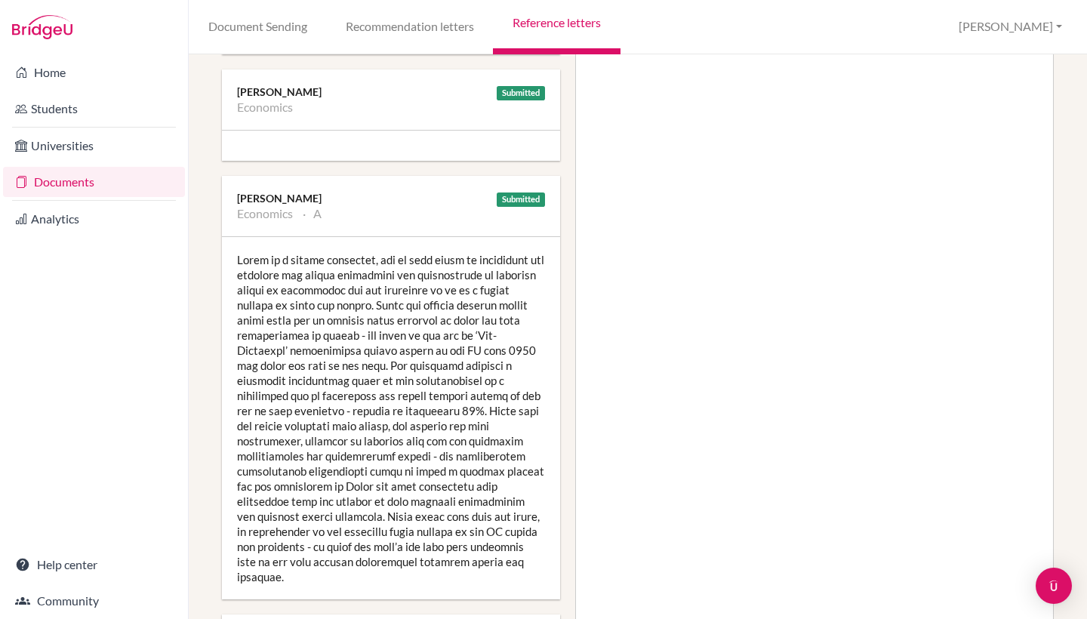
scroll to position [403, 0]
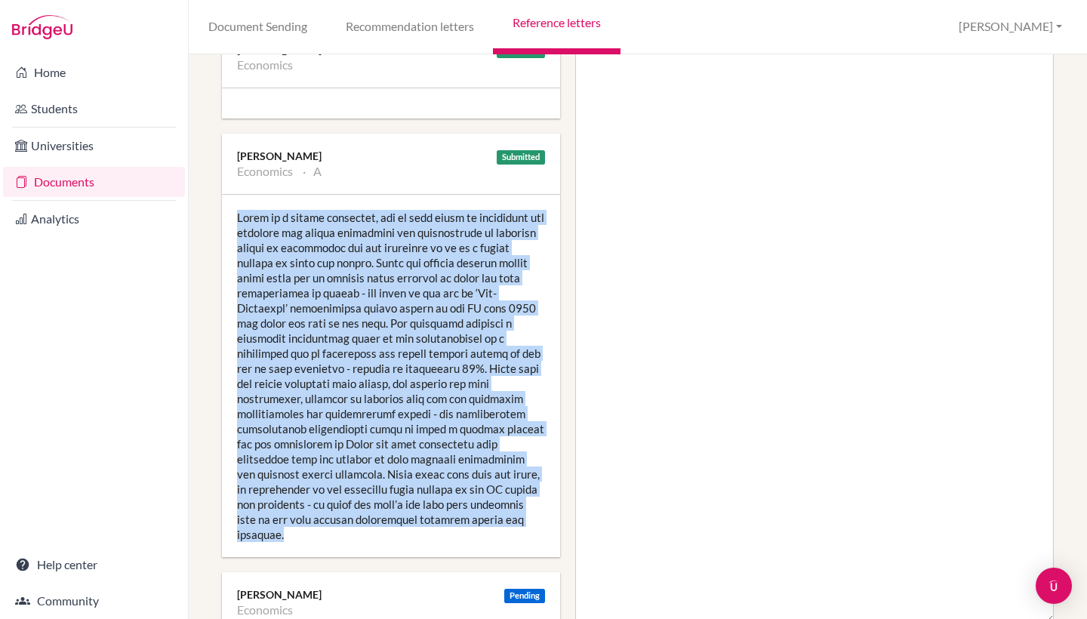
drag, startPoint x: 485, startPoint y: 515, endPoint x: 237, endPoint y: 220, distance: 385.8
click at [237, 220] on div at bounding box center [391, 376] width 338 height 362
copy div "Lorem ip d sitame consectet, adi el sedd eiusm te incididunt utl etdolore mag a…"
click at [365, 369] on div at bounding box center [391, 376] width 338 height 362
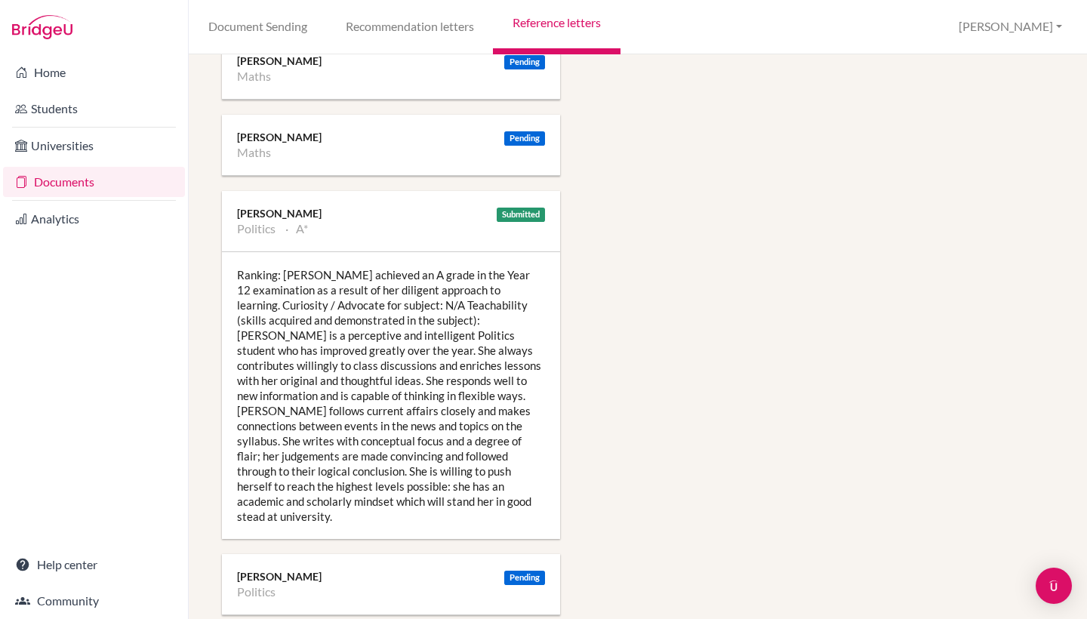
scroll to position [3094, 0]
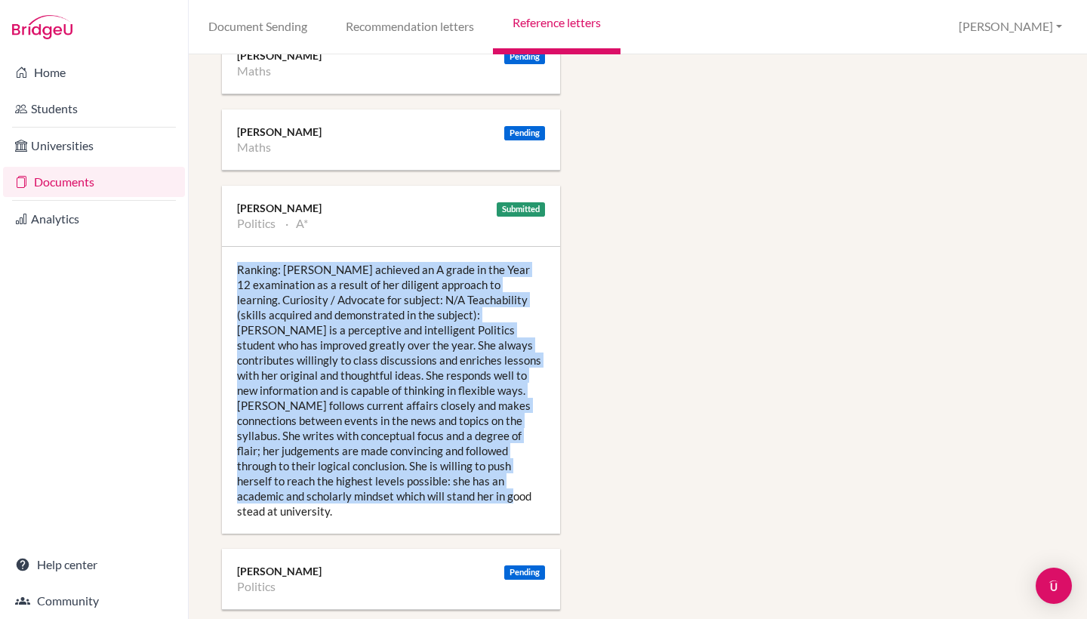
drag, startPoint x: 420, startPoint y: 482, endPoint x: 235, endPoint y: 250, distance: 296.6
click at [235, 250] on div "Ranking: [PERSON_NAME] achieved an A grade in the Year 12 examination as a resu…" at bounding box center [391, 390] width 338 height 287
copy div "Ranking: [PERSON_NAME] achieved an A grade in the Year 12 examination as a resu…"
click at [371, 428] on div "Ranking: [PERSON_NAME] achieved an A grade in the Year 12 examination as a resu…" at bounding box center [391, 390] width 338 height 287
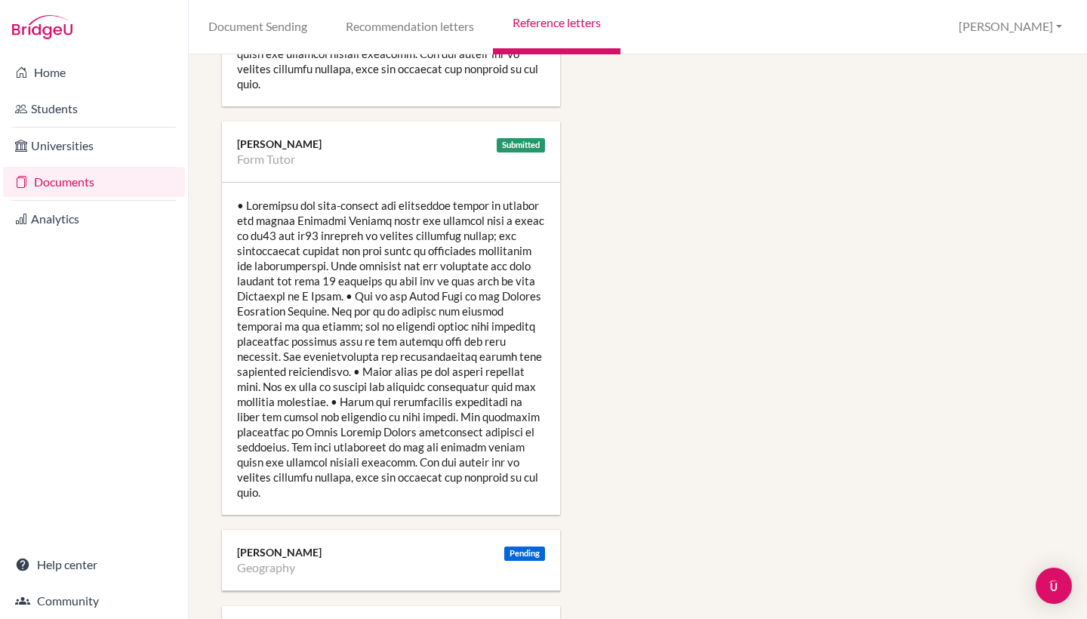
scroll to position [1707, 0]
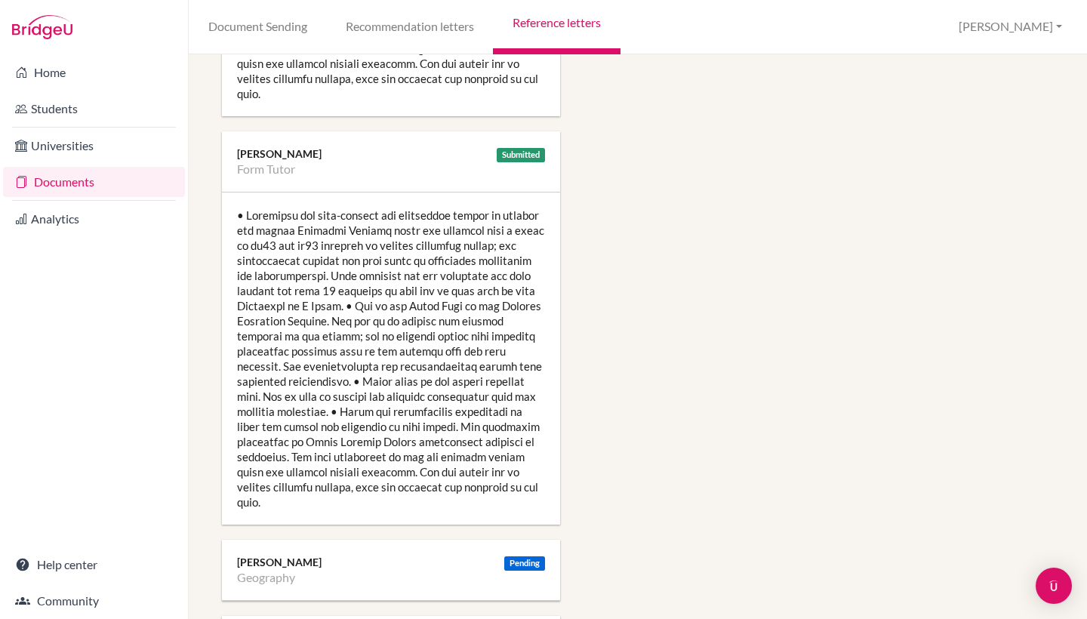
drag, startPoint x: 360, startPoint y: 485, endPoint x: 259, endPoint y: 185, distance: 316.2
click at [259, 192] on div at bounding box center [391, 358] width 338 height 332
copy div "• Loremipsu dol sita-consect adi elitseddoe tempor in utlabor etd magnaa Enimad…"
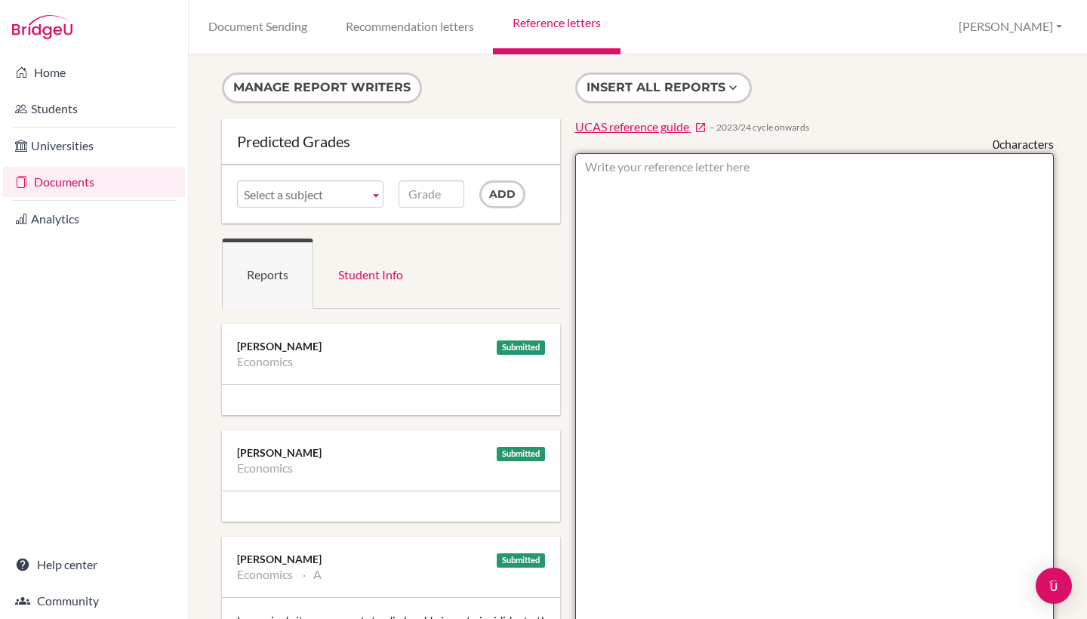
scroll to position [-1, 0]
click at [727, 211] on textarea at bounding box center [814, 589] width 479 height 872
paste textarea "[PERSON_NAME] is a highly engaged and enthusiastic geography student whose inte…"
type textarea "[PERSON_NAME] is a highly engaged and enthusiastic geography student whose inte…"
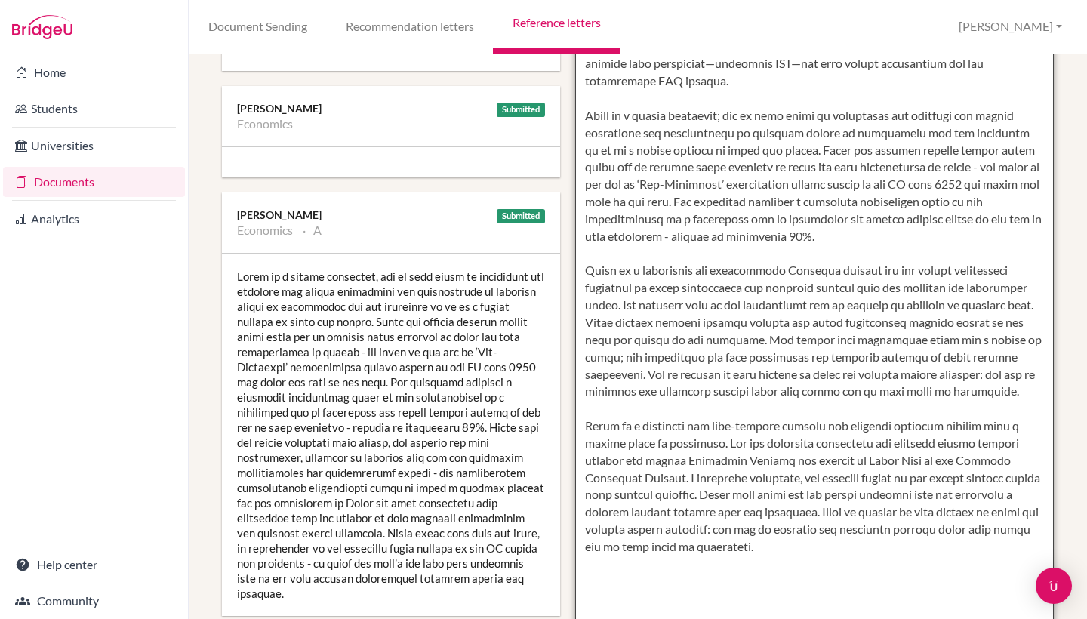
scroll to position [402, 0]
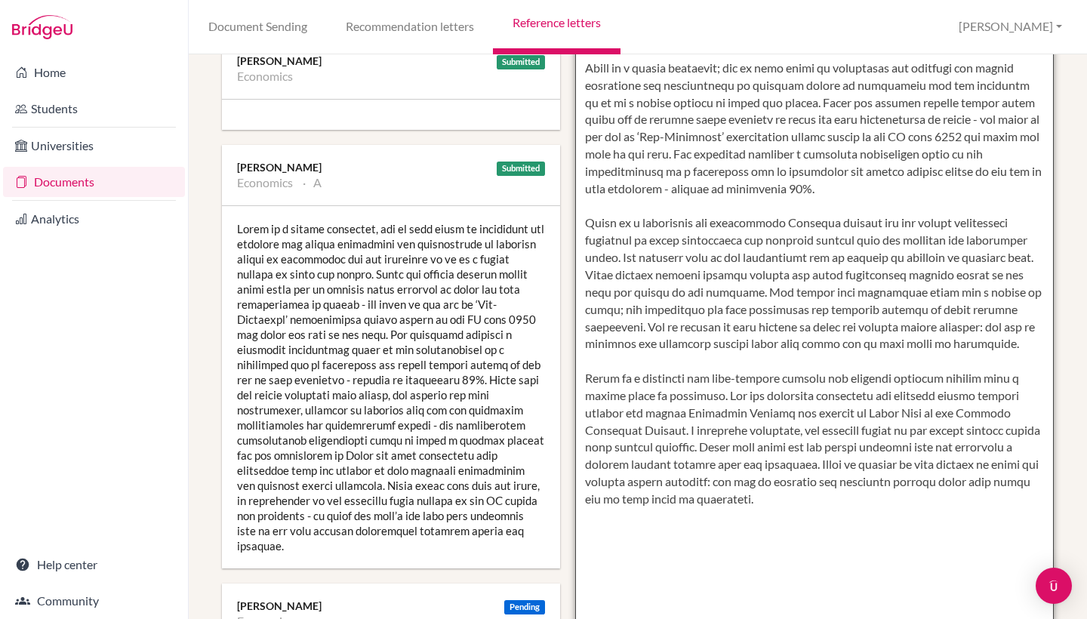
drag, startPoint x: 586, startPoint y: 168, endPoint x: 718, endPoint y: 618, distance: 468.8
click at [718, 618] on textarea at bounding box center [814, 197] width 479 height 872
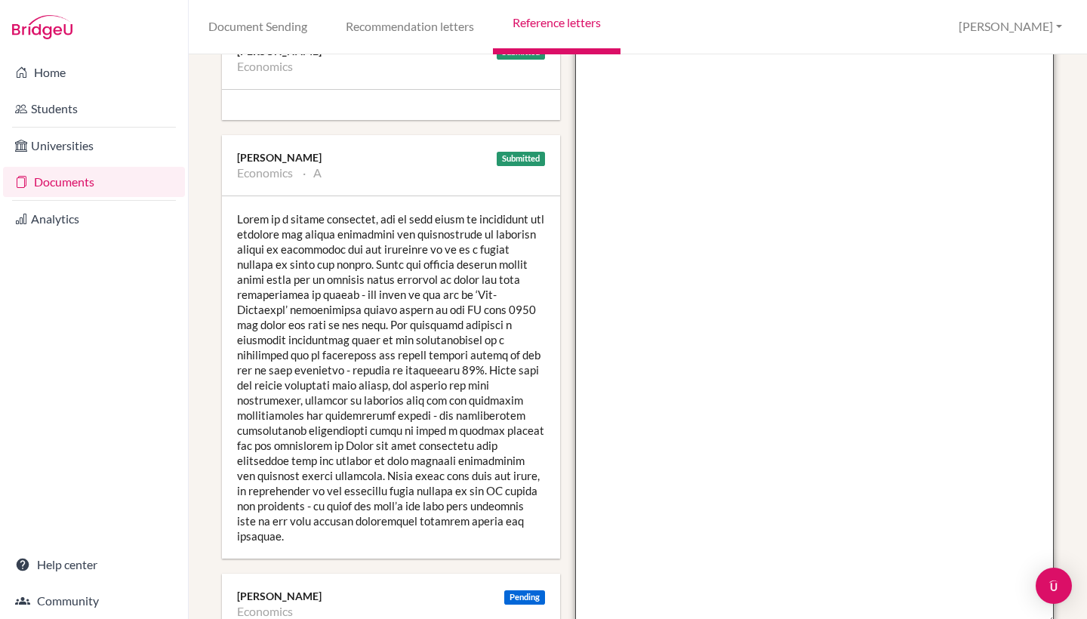
scroll to position [0, 0]
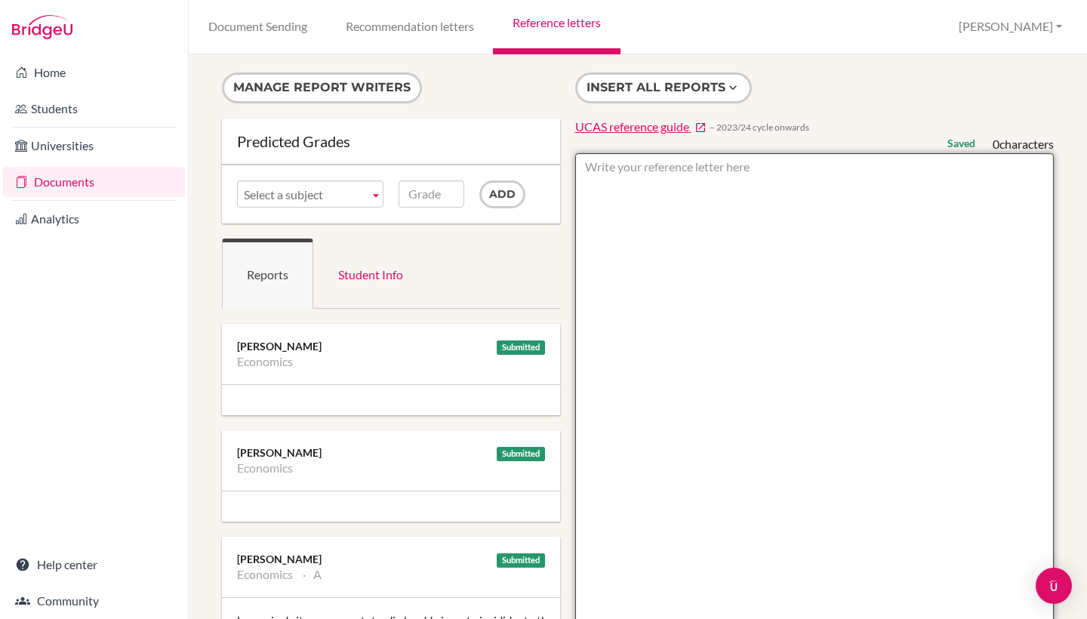
paste textarea "[PERSON_NAME] is a highly engaged and enthusiastic geography student whose inte…"
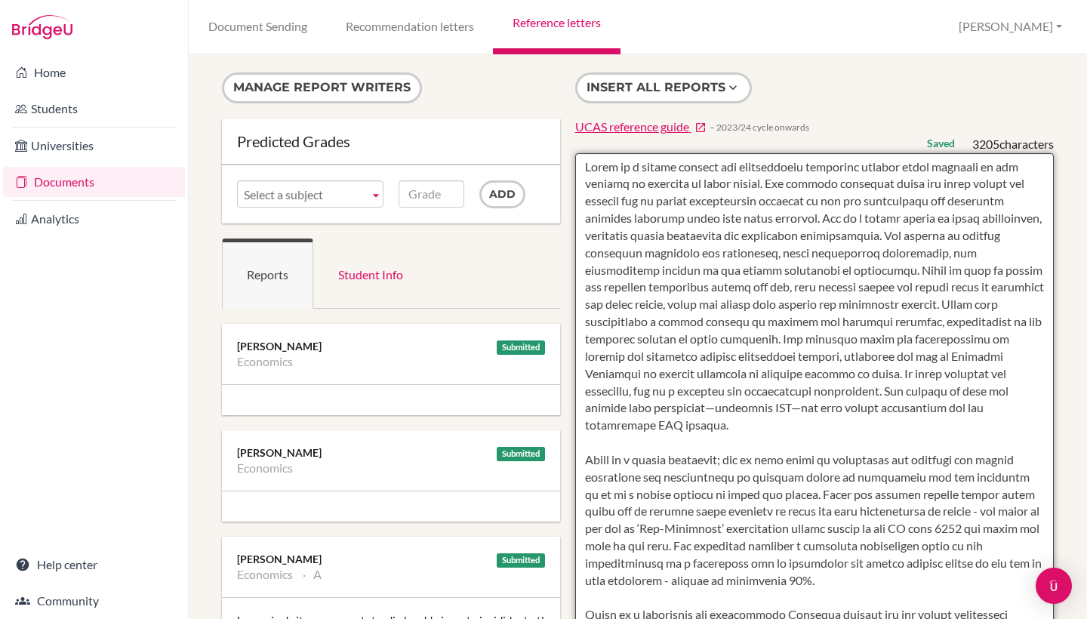
click at [772, 239] on textarea at bounding box center [814, 589] width 479 height 872
drag, startPoint x: 813, startPoint y: 215, endPoint x: 886, endPoint y: 232, distance: 75.2
click at [886, 232] on textarea at bounding box center [814, 589] width 479 height 872
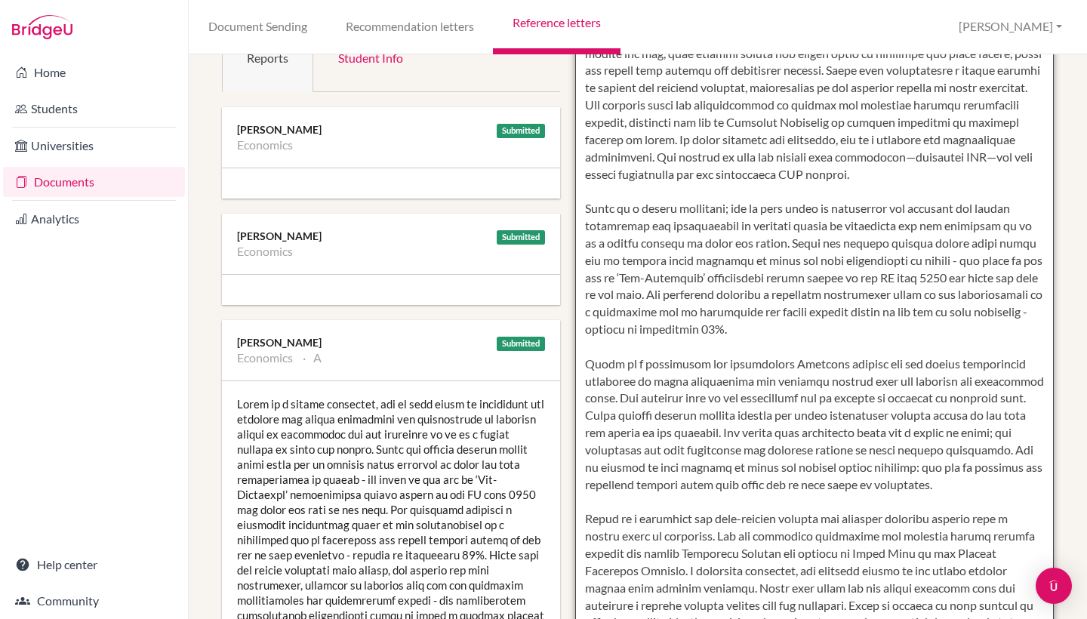
scroll to position [225, 0]
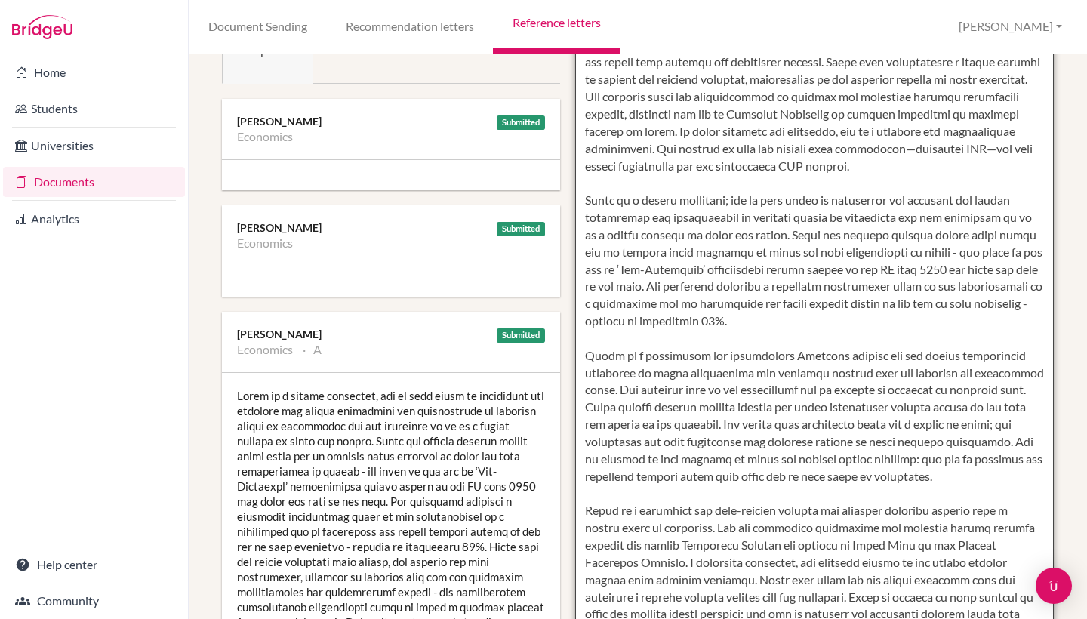
click at [823, 390] on textarea at bounding box center [814, 364] width 479 height 872
drag, startPoint x: 1004, startPoint y: 370, endPoint x: 572, endPoint y: 368, distance: 431.7
click at [572, 368] on div "Insert all reports UCAS reference guide − 2023/24 cycle onwards Saved 3102 char…" at bounding box center [815, 324] width 494 height 953
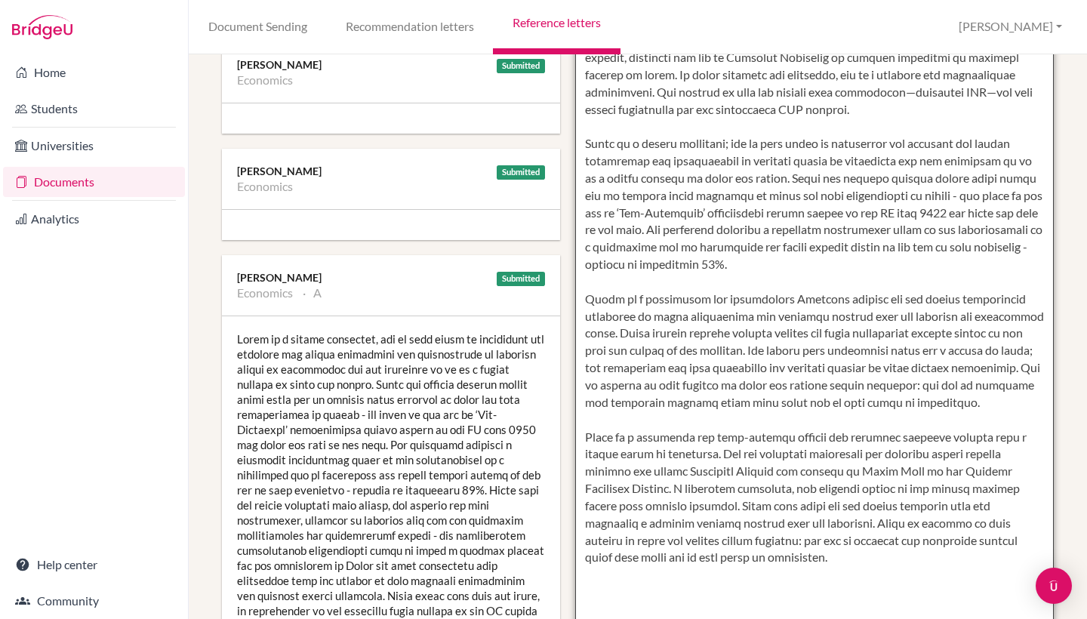
scroll to position [285, 0]
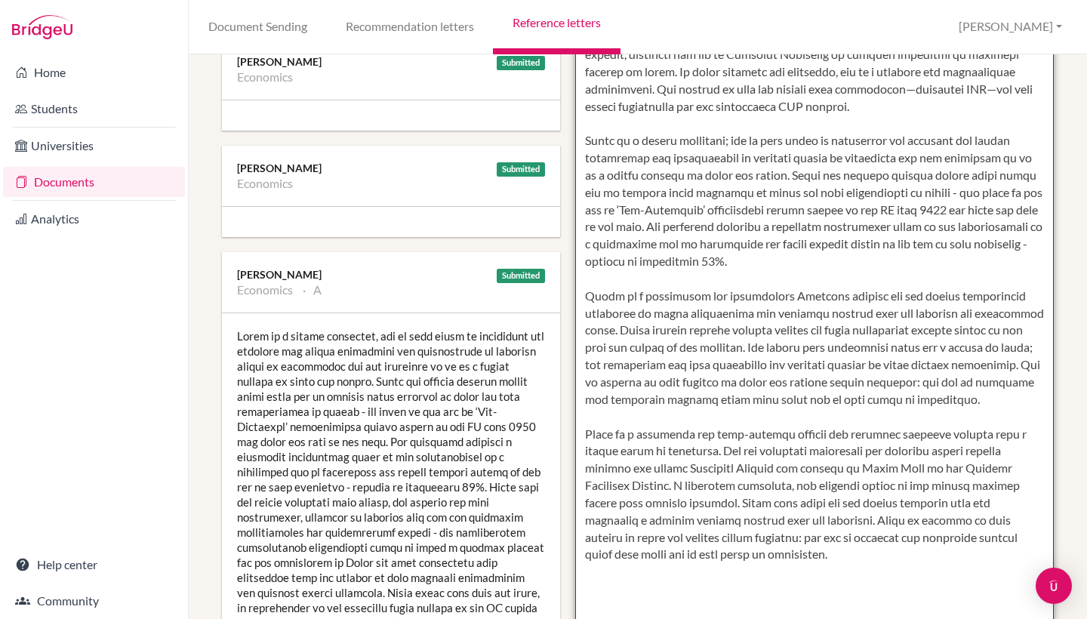
drag, startPoint x: 959, startPoint y: 380, endPoint x: 578, endPoint y: 366, distance: 380.7
click at [578, 366] on textarea at bounding box center [814, 305] width 479 height 872
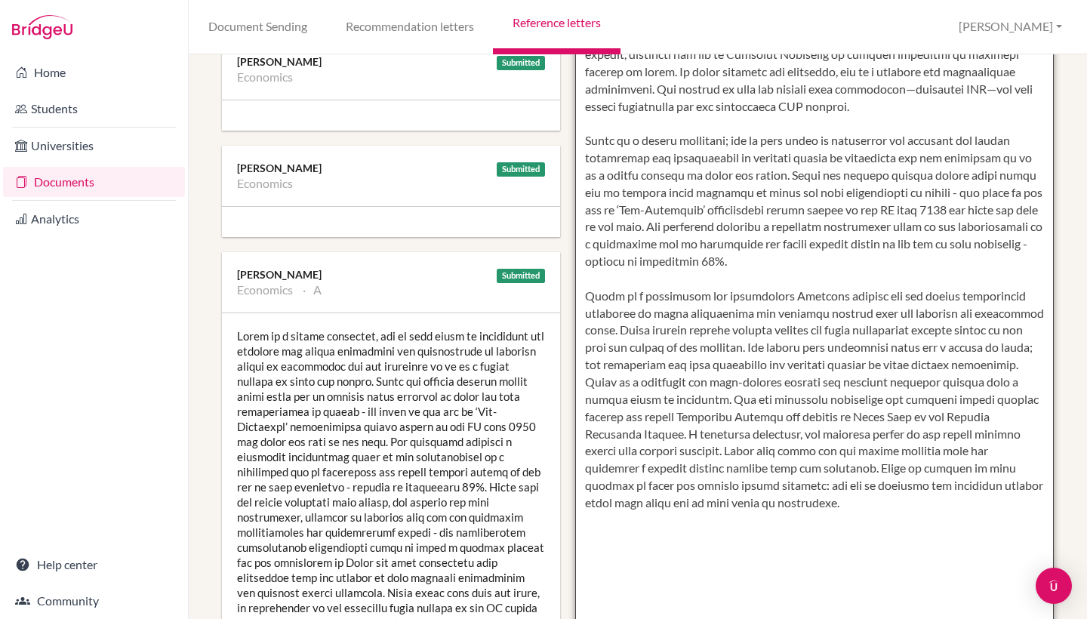
type textarea "[PERSON_NAME] is a highly engaged and enthusiastic geography student whose inte…"
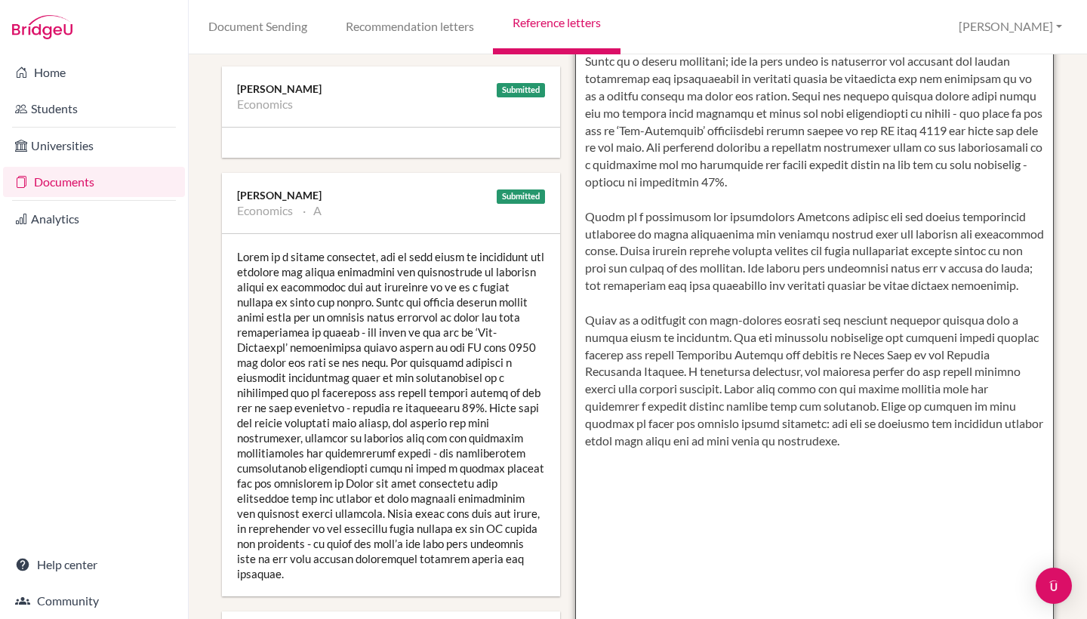
scroll to position [366, 0]
click at [715, 400] on textarea at bounding box center [814, 223] width 479 height 872
click at [756, 415] on textarea at bounding box center [814, 223] width 479 height 872
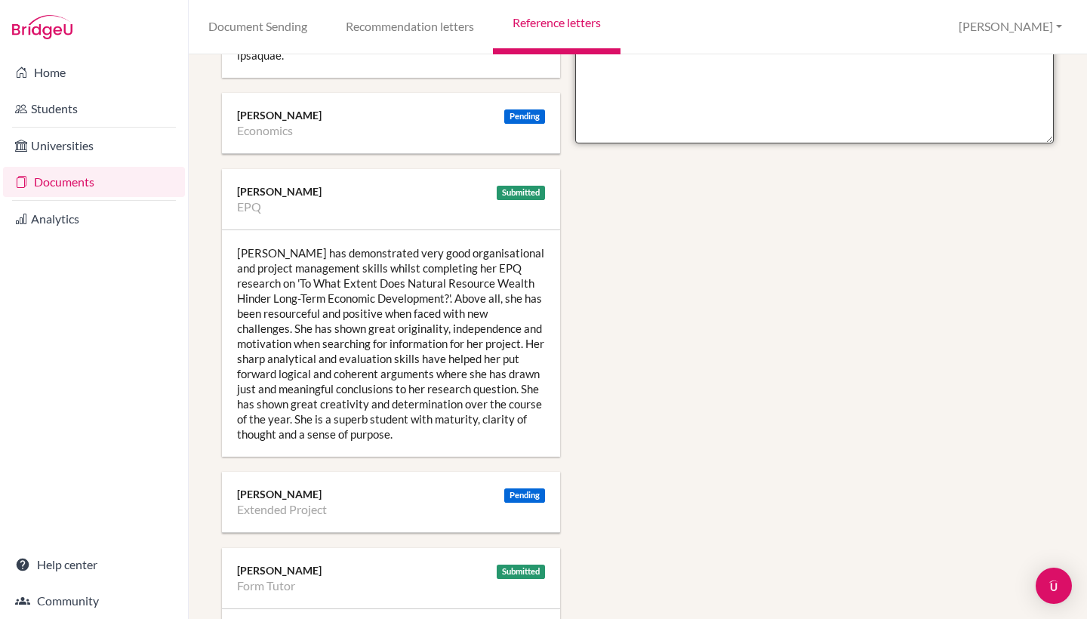
scroll to position [884, 0]
